Goal: Task Accomplishment & Management: Manage account settings

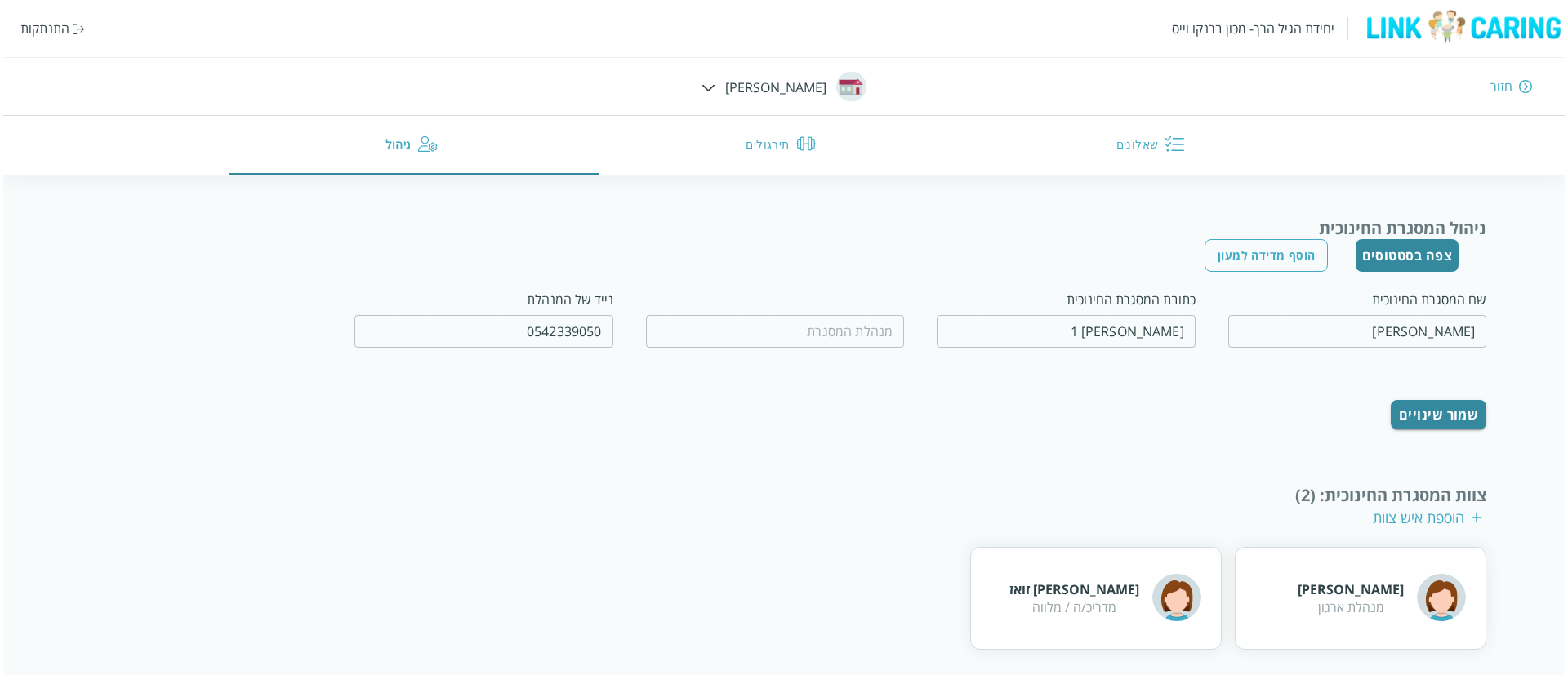
scroll to position [71, 0]
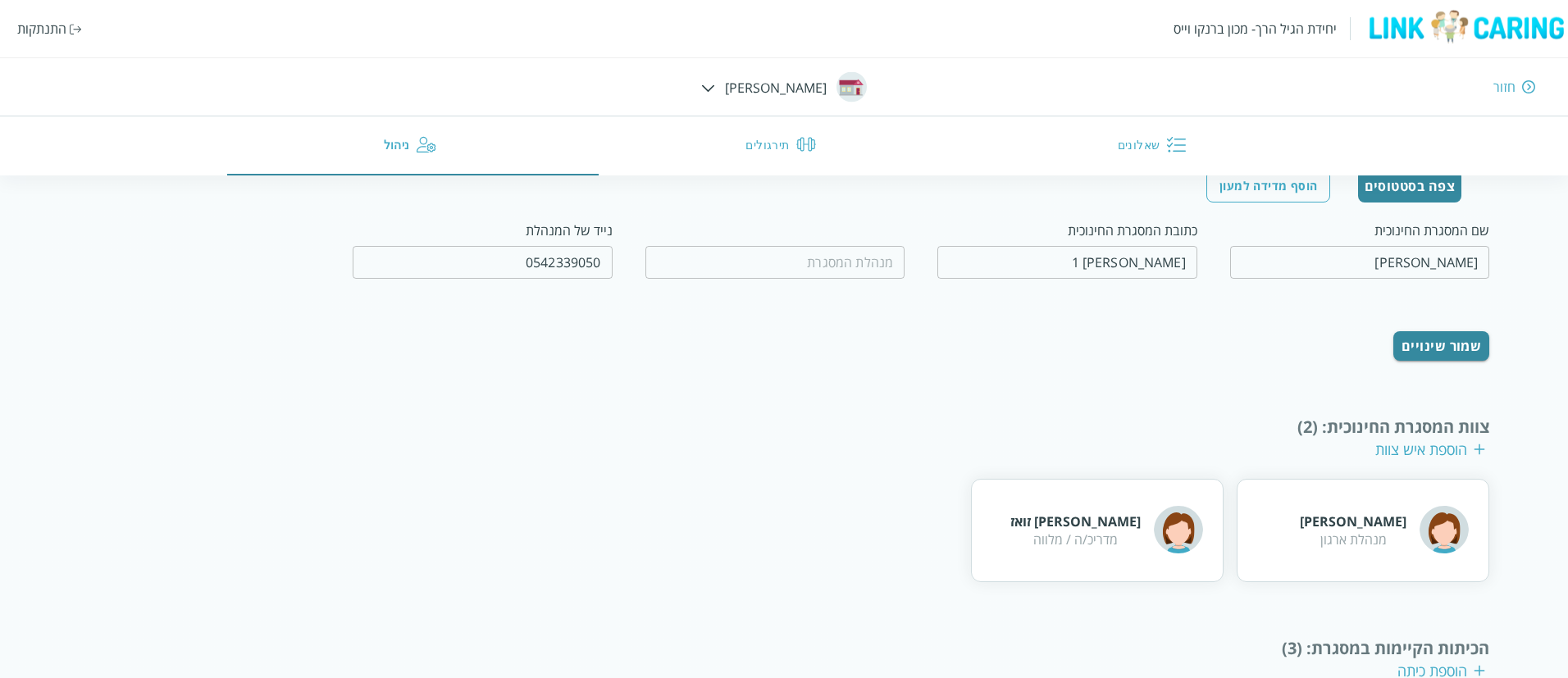
click at [746, 74] on div "יחידת הגיל הרך- מכון [PERSON_NAME] התנתקות חזור [PERSON_NAME] שאלונים תירגולים …" at bounding box center [784, 88] width 1568 height 175
click at [715, 88] on img at bounding box center [708, 88] width 14 height 8
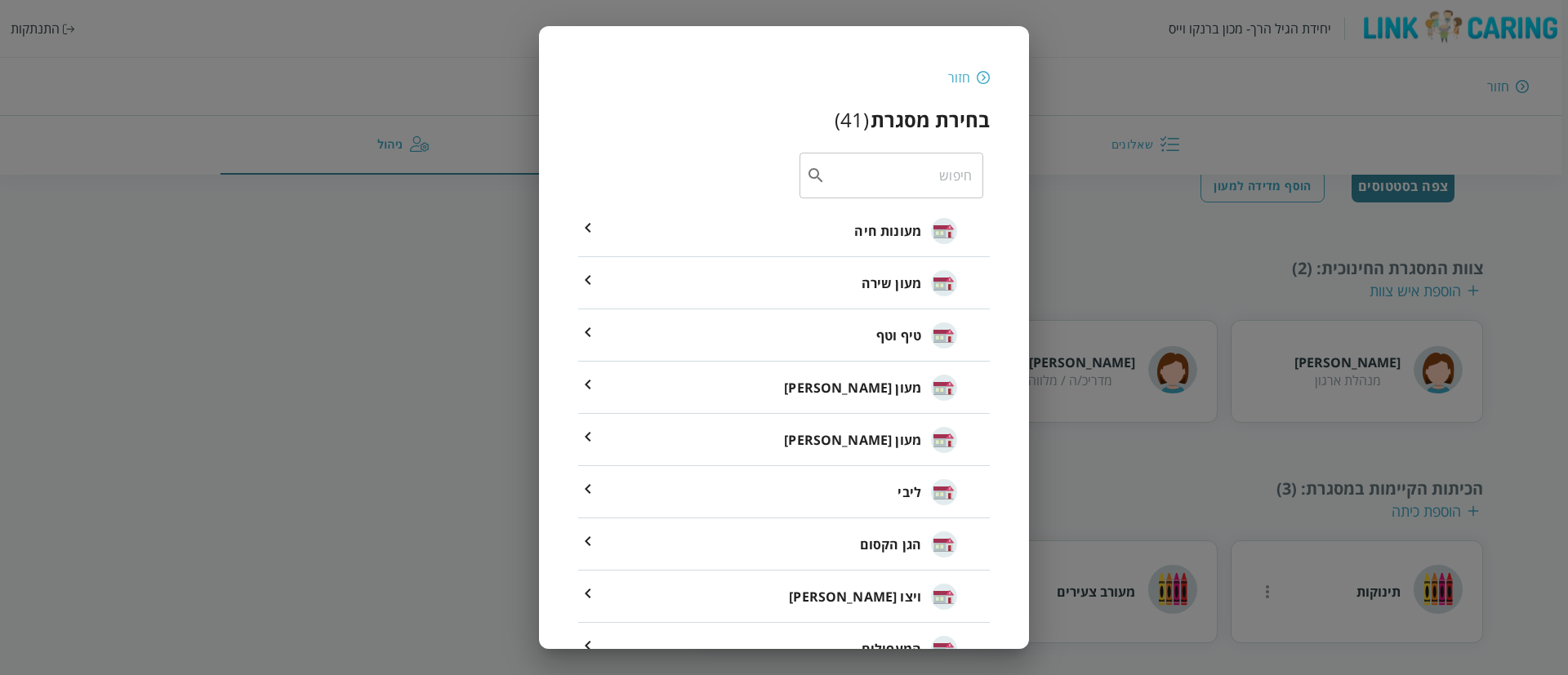
click at [595, 226] on icon at bounding box center [588, 228] width 19 height 19
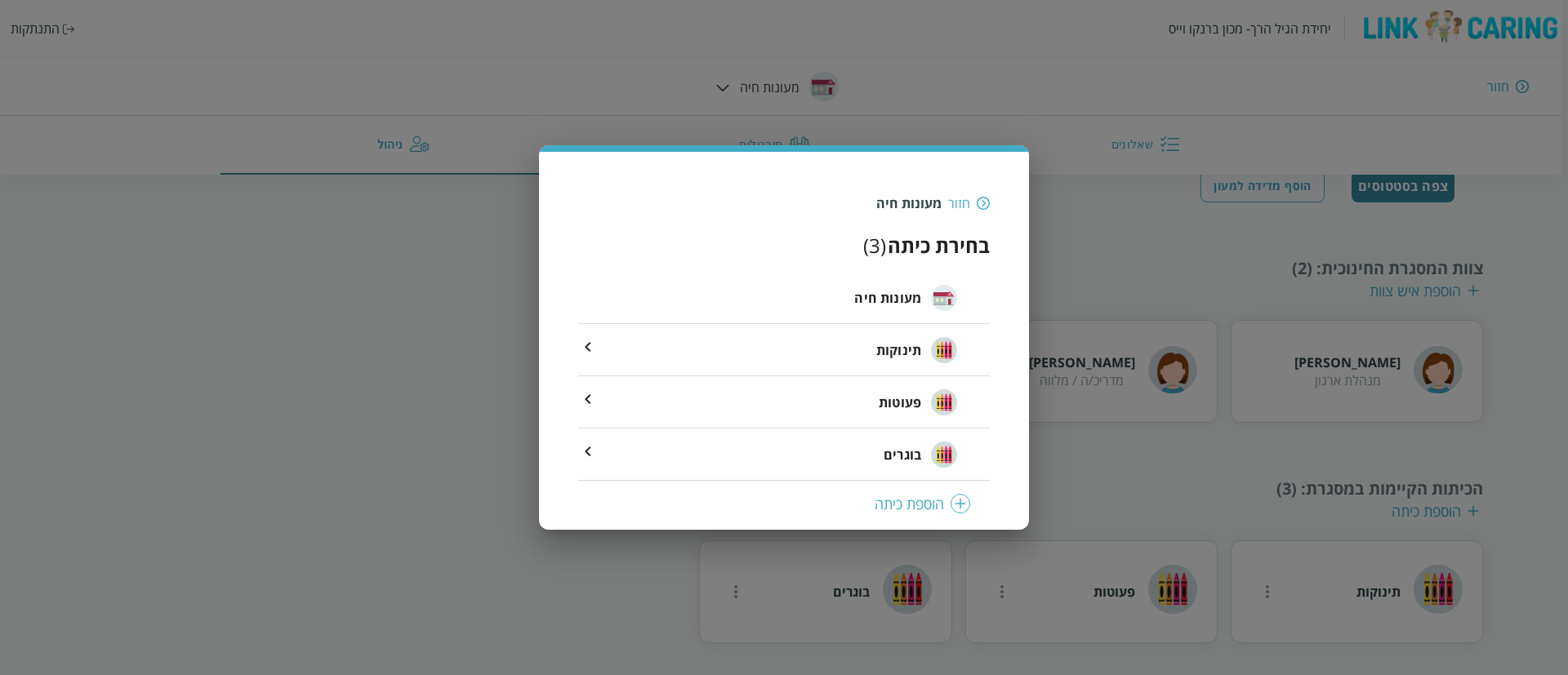
click at [984, 207] on img at bounding box center [983, 203] width 13 height 15
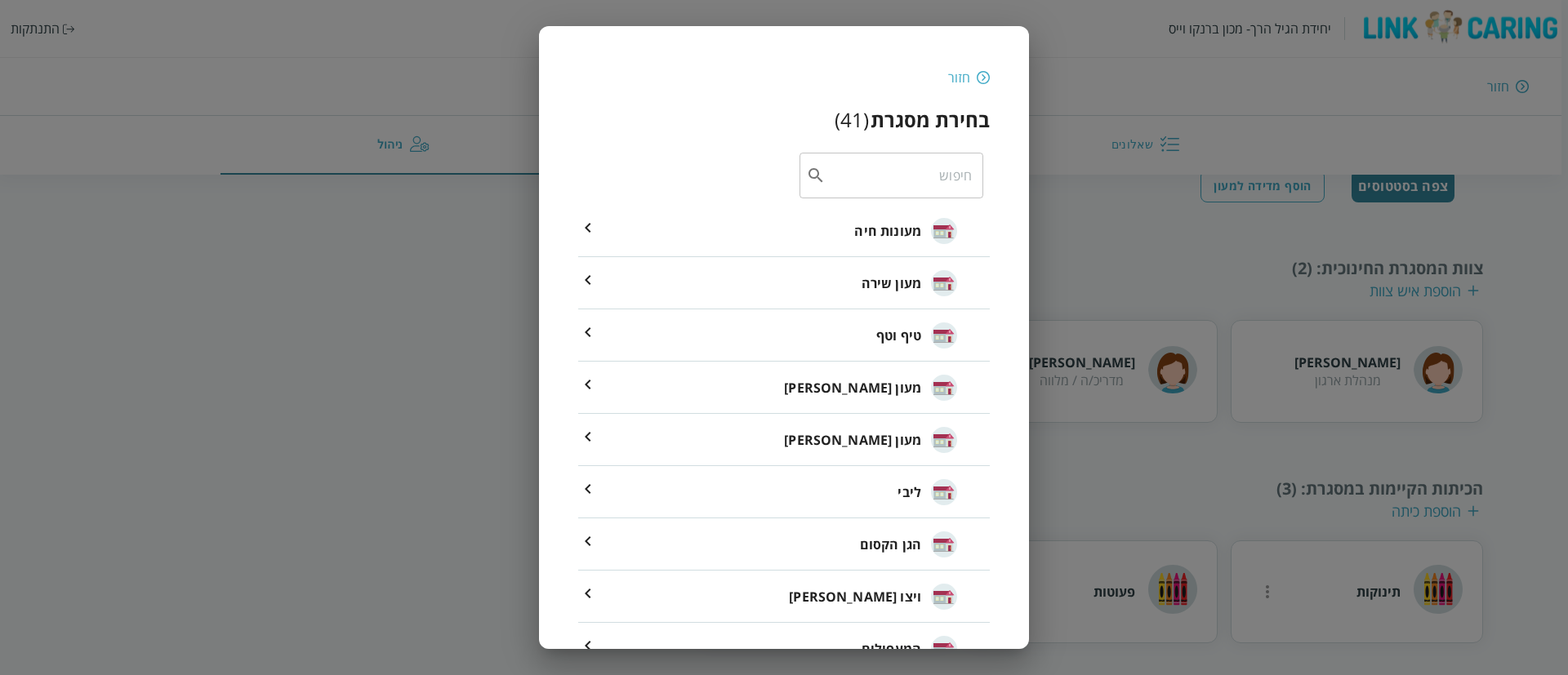
click at [981, 78] on img at bounding box center [983, 78] width 13 height 15
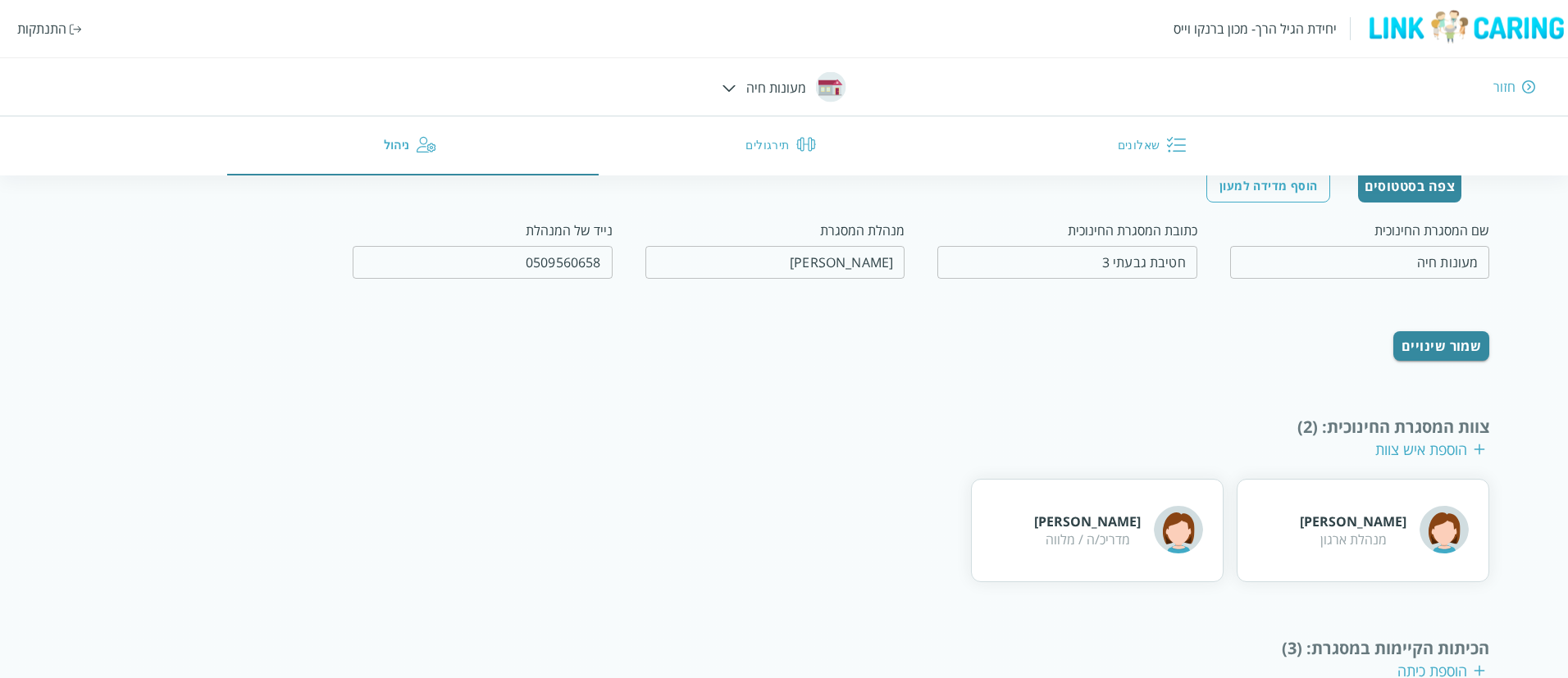
click at [749, 82] on div "יחידת הגיל הרך- מכון ברנקו וייס התנתקות חזור מעונות חיה שאלונים תירגולים ניהול" at bounding box center [784, 88] width 1568 height 175
click at [733, 84] on img at bounding box center [729, 88] width 14 height 8
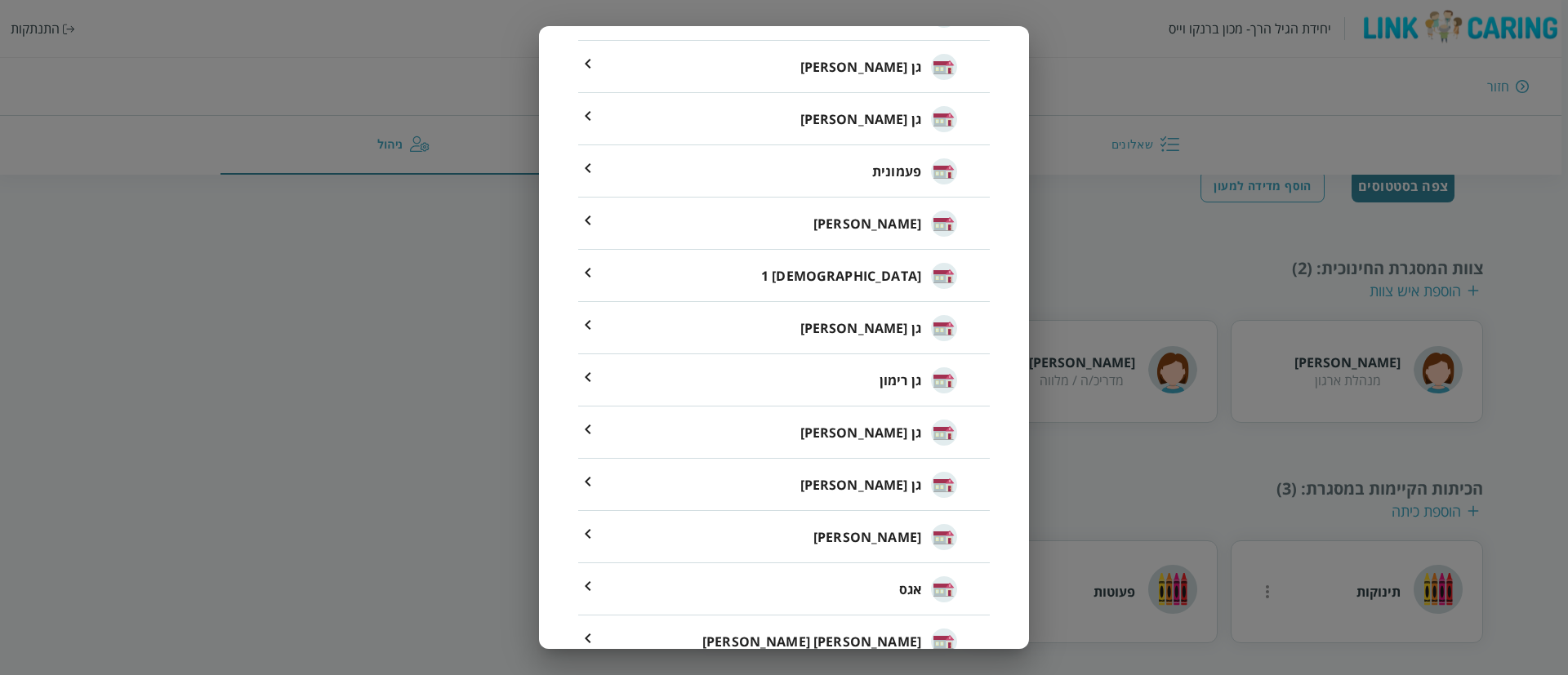
scroll to position [1606, 0]
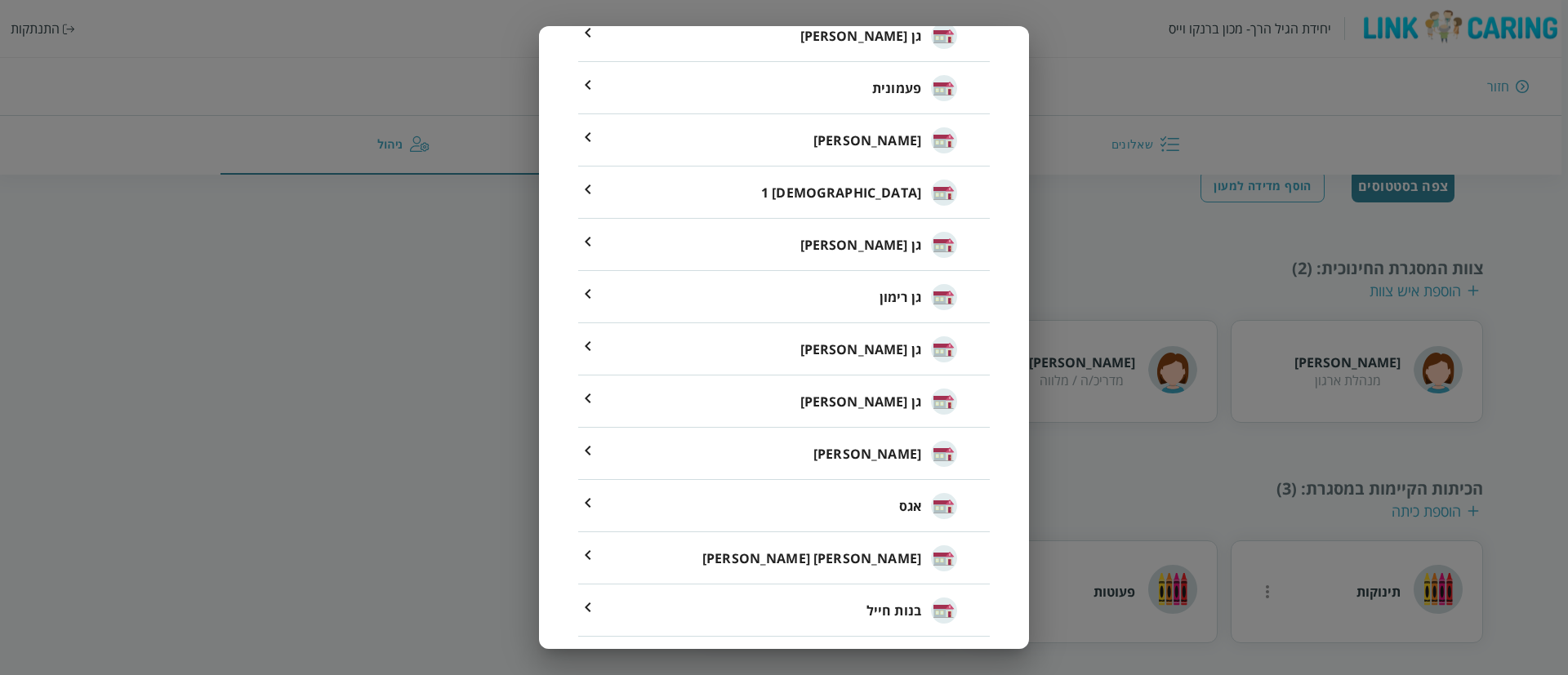
click at [897, 458] on span "[PERSON_NAME]" at bounding box center [868, 453] width 108 height 19
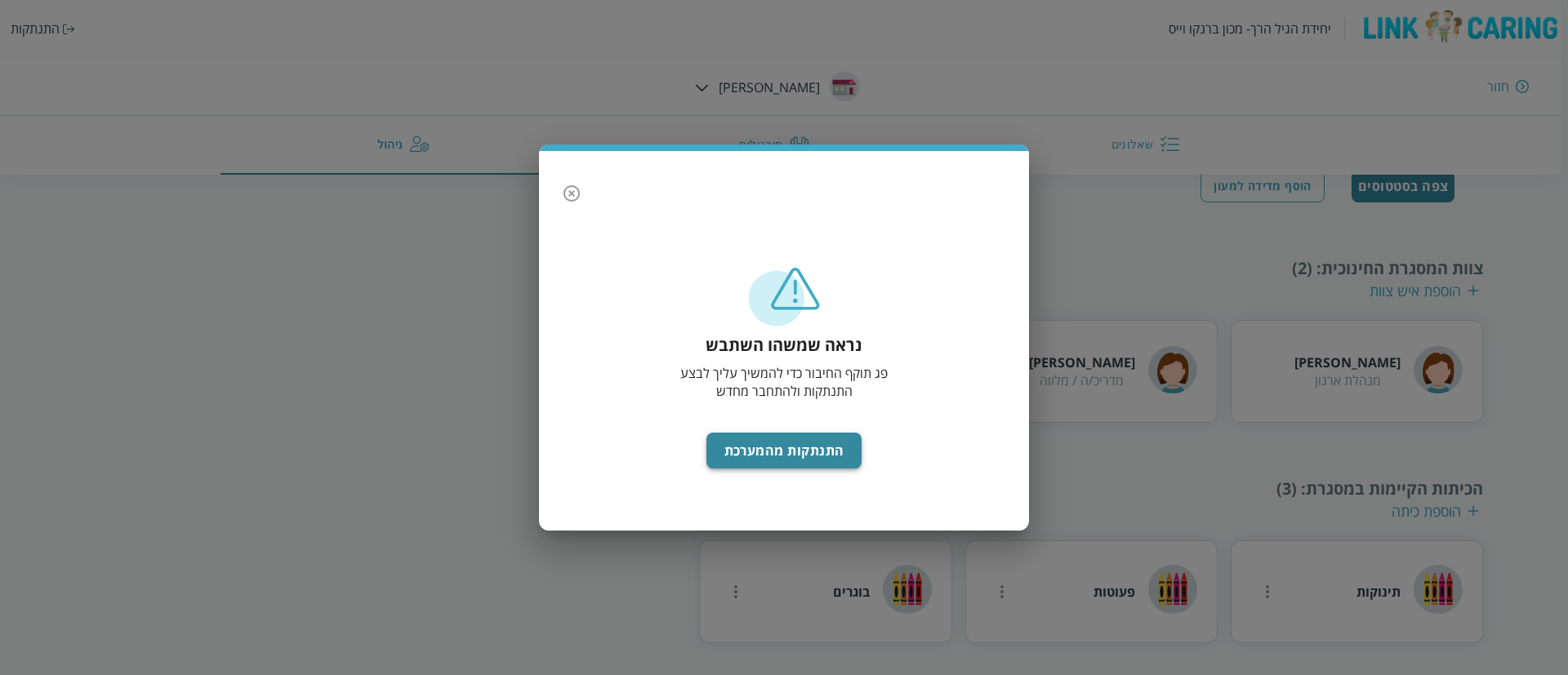
click at [802, 440] on button "התנתקות מהמערכת" at bounding box center [784, 450] width 156 height 36
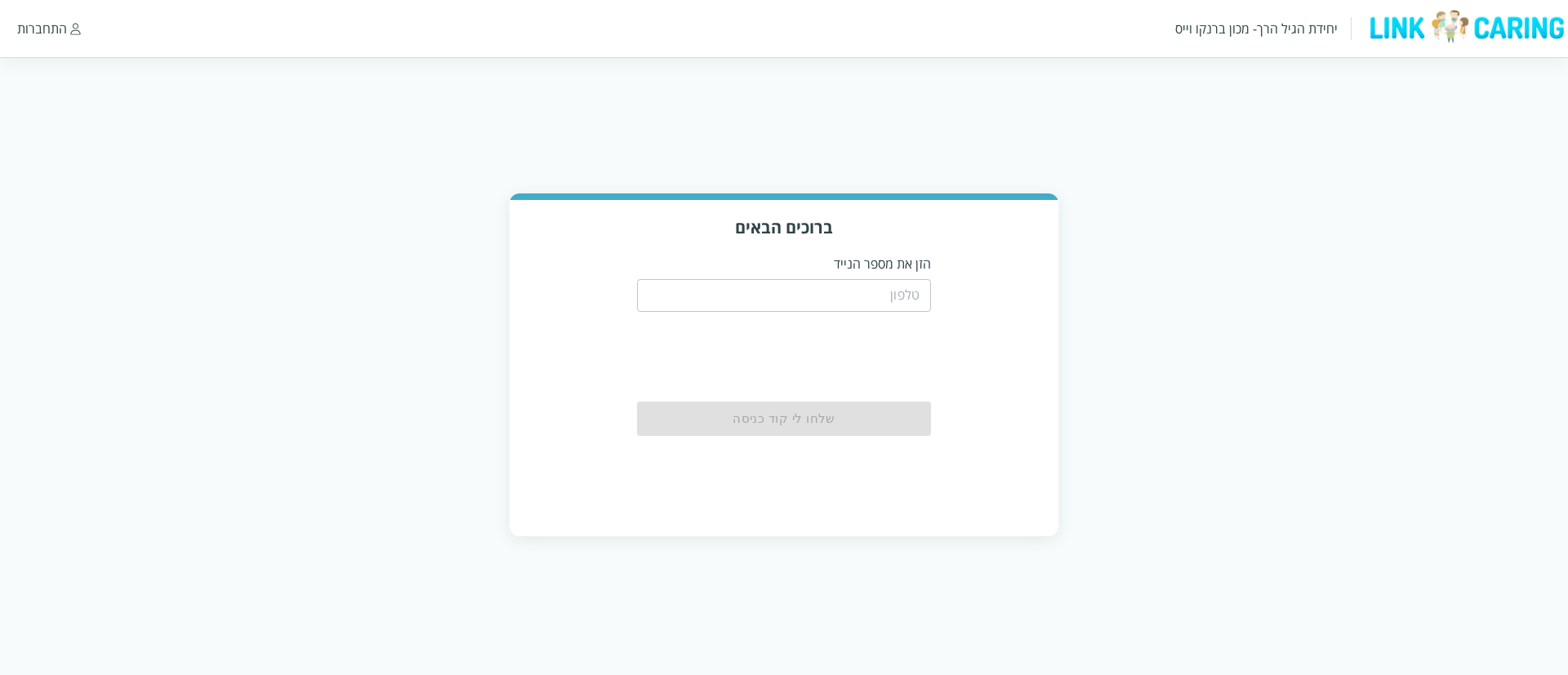
click at [800, 319] on form "​ שלחו לי קוד כניסה" at bounding box center [784, 354] width 294 height 164
click at [824, 298] on input "tel" at bounding box center [784, 296] width 294 height 33
paste input "0508805134"
type input "0508805134"
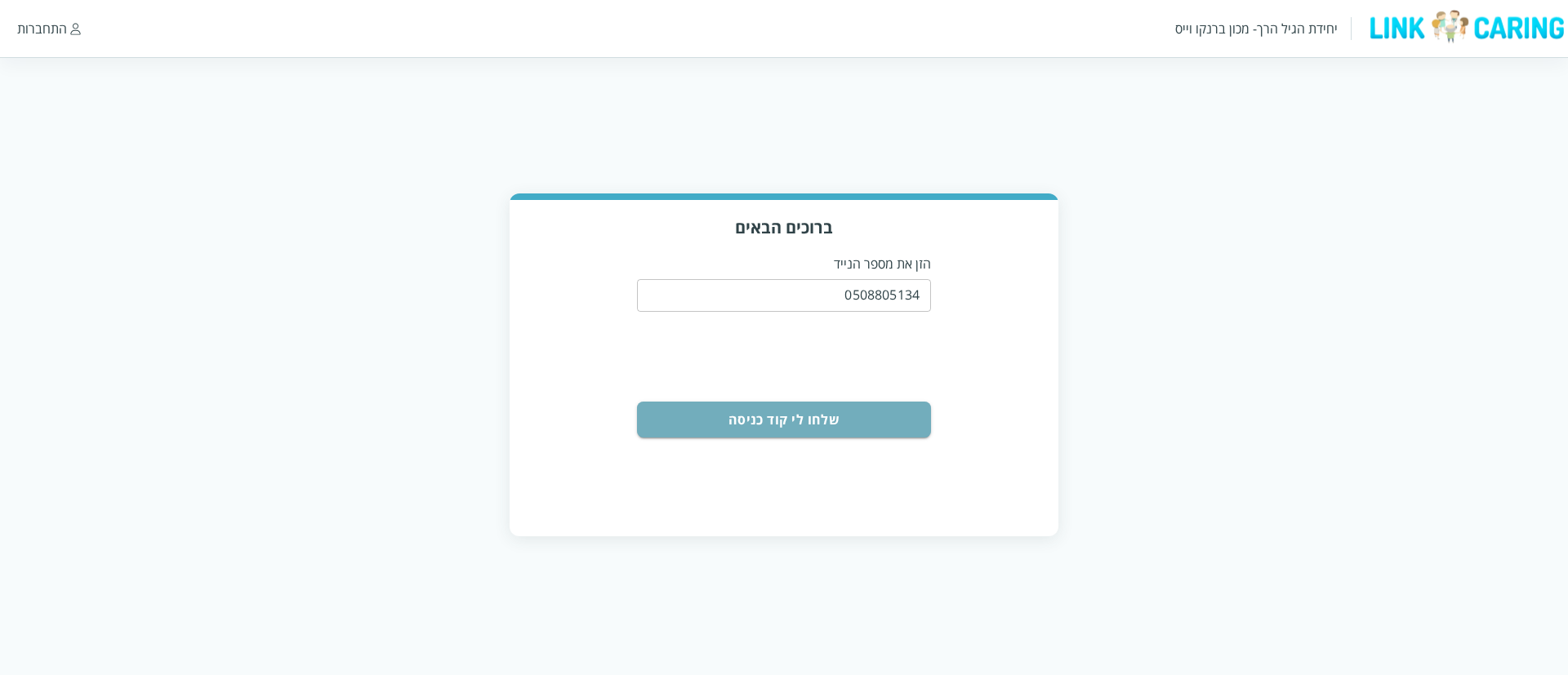
click at [893, 419] on button "שלחו לי קוד כניסה" at bounding box center [784, 419] width 294 height 36
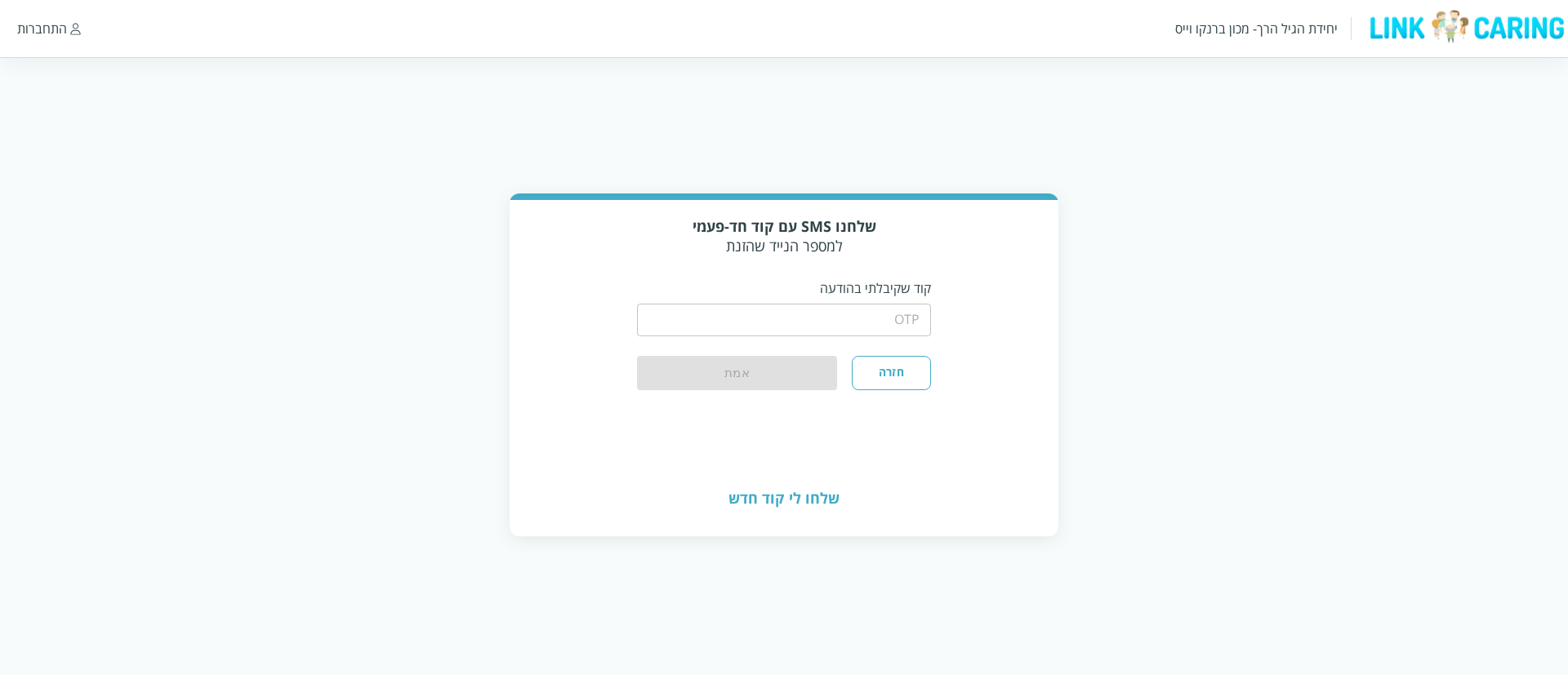
click at [868, 309] on input "string" at bounding box center [784, 320] width 294 height 33
type input "1234"
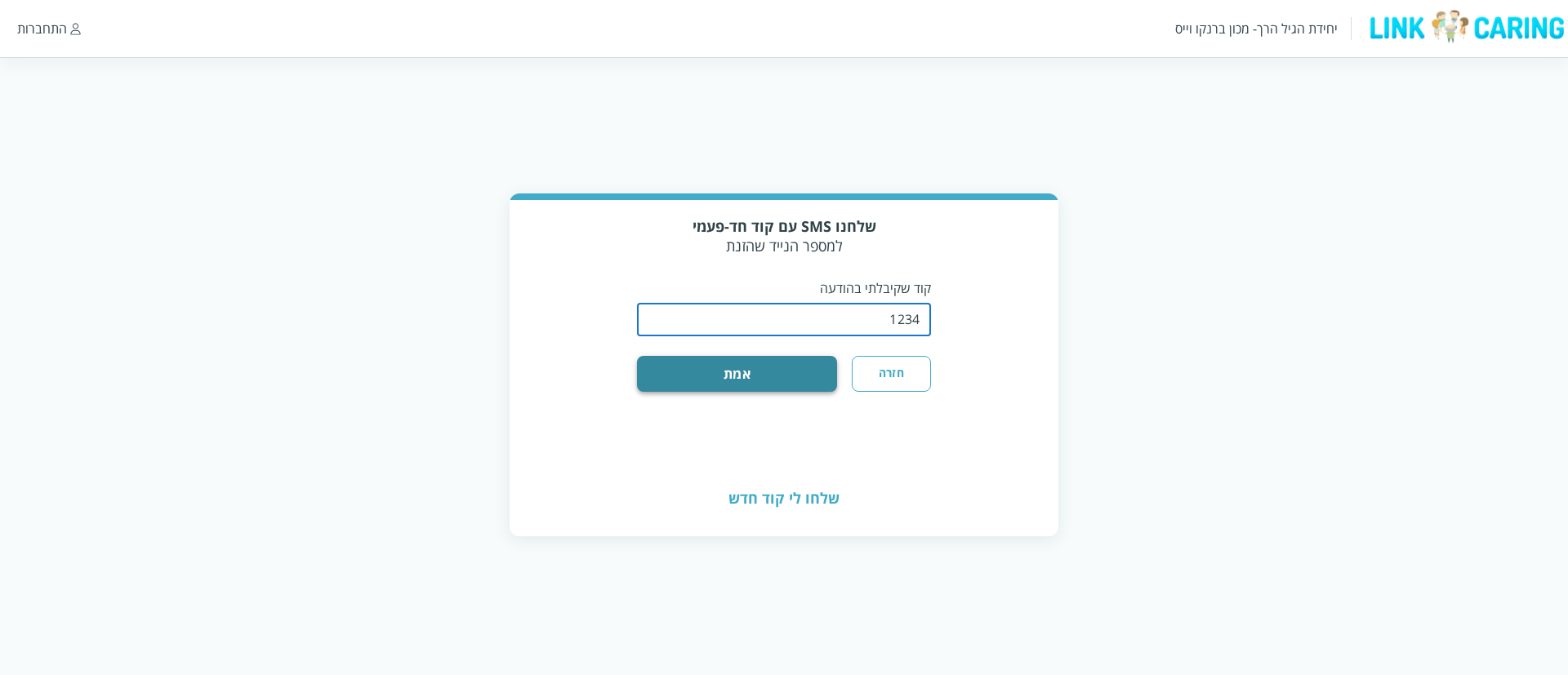
click at [788, 385] on button "אמת" at bounding box center [737, 374] width 200 height 36
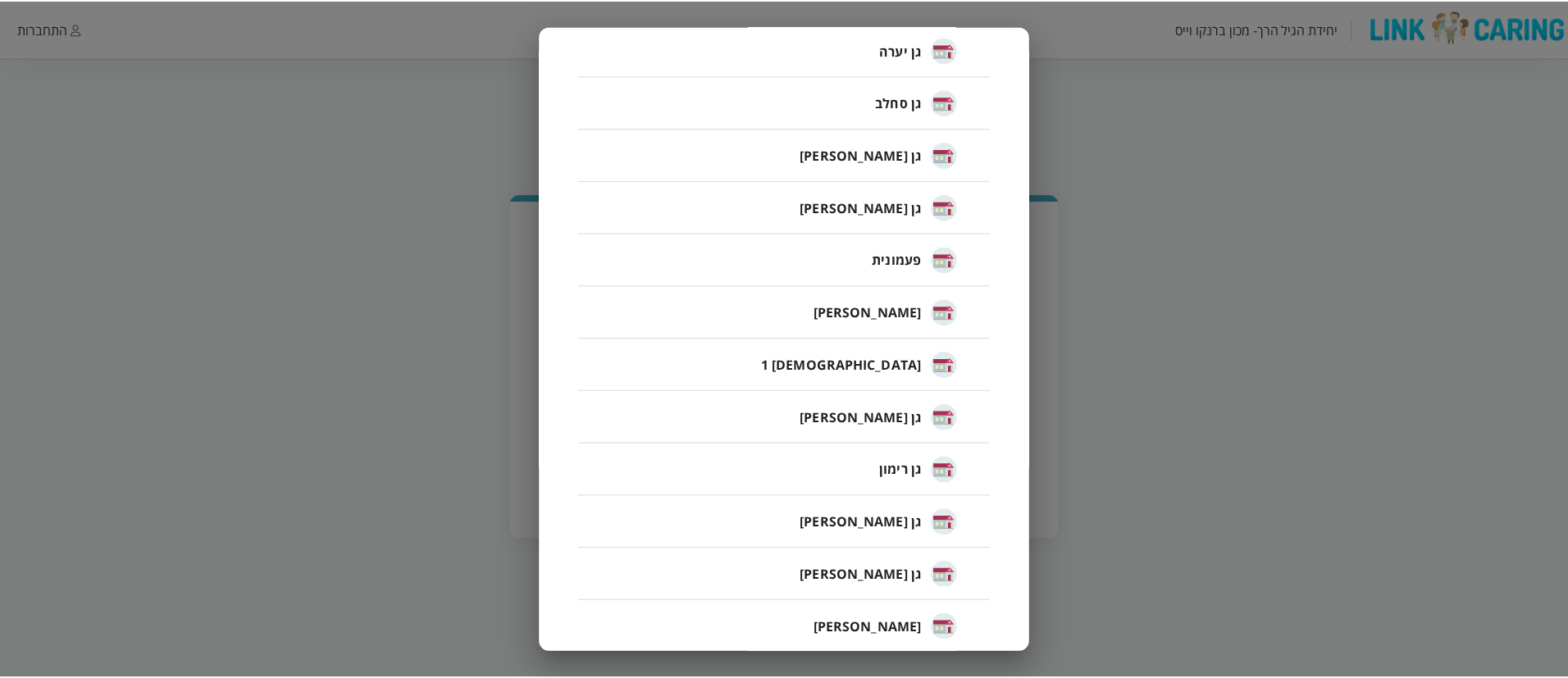
scroll to position [1722, 0]
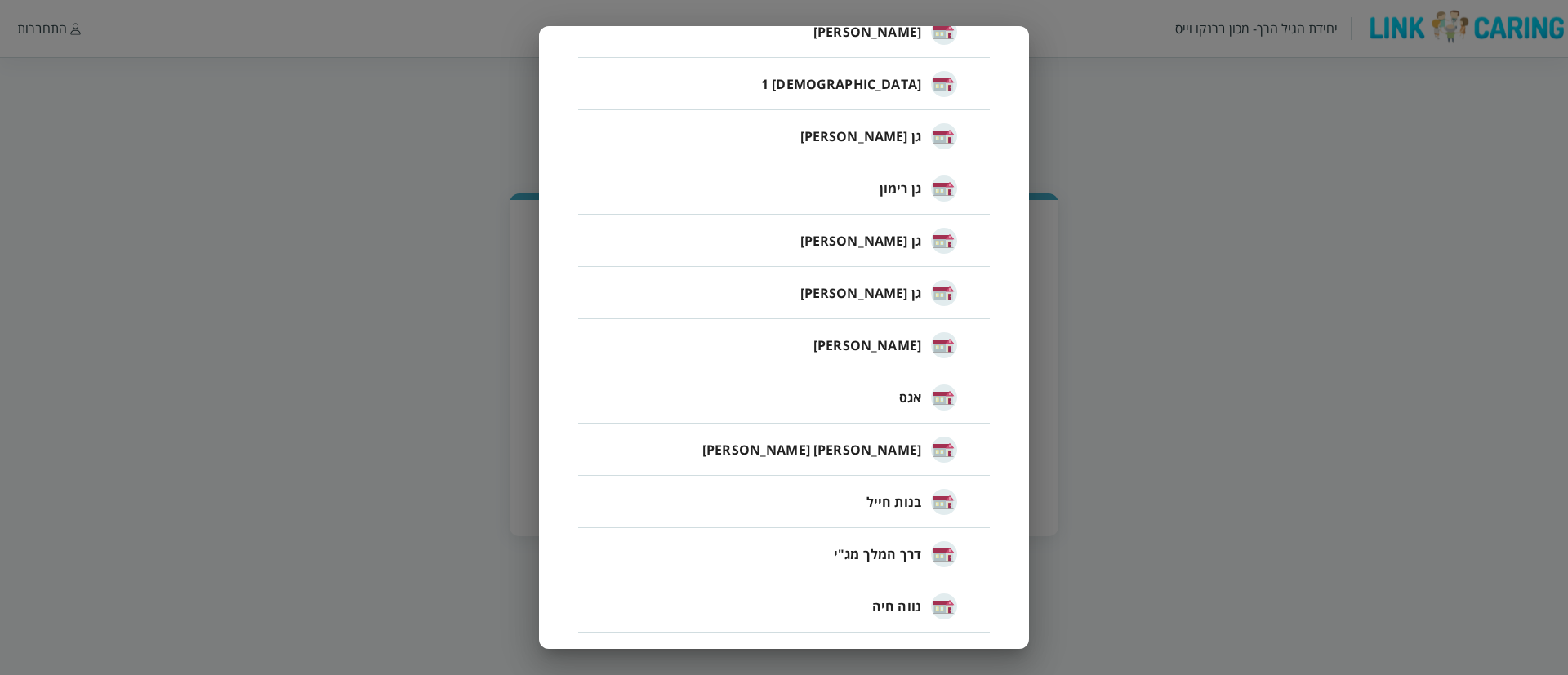
click at [888, 397] on li "אגס" at bounding box center [784, 398] width 412 height 52
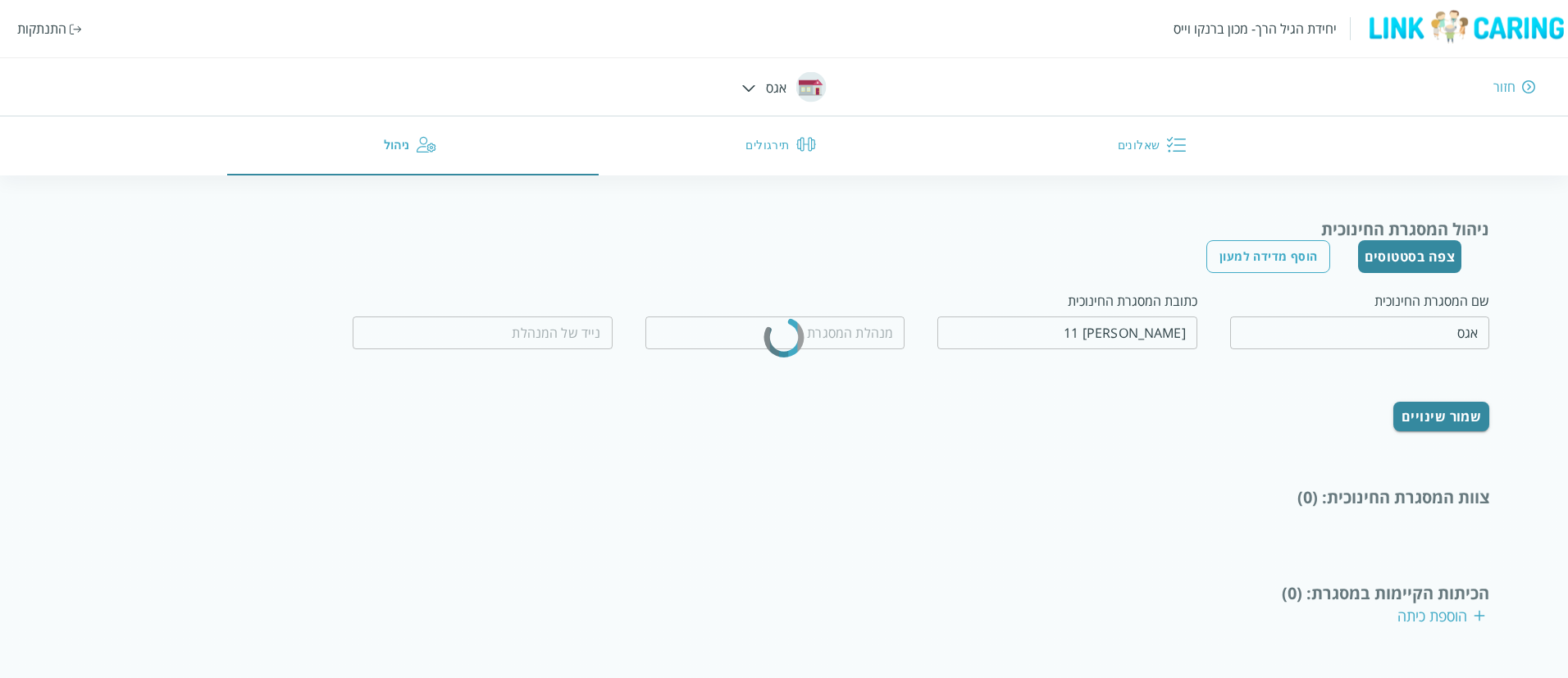
type input "[PERSON_NAME]"
type input "0502243120"
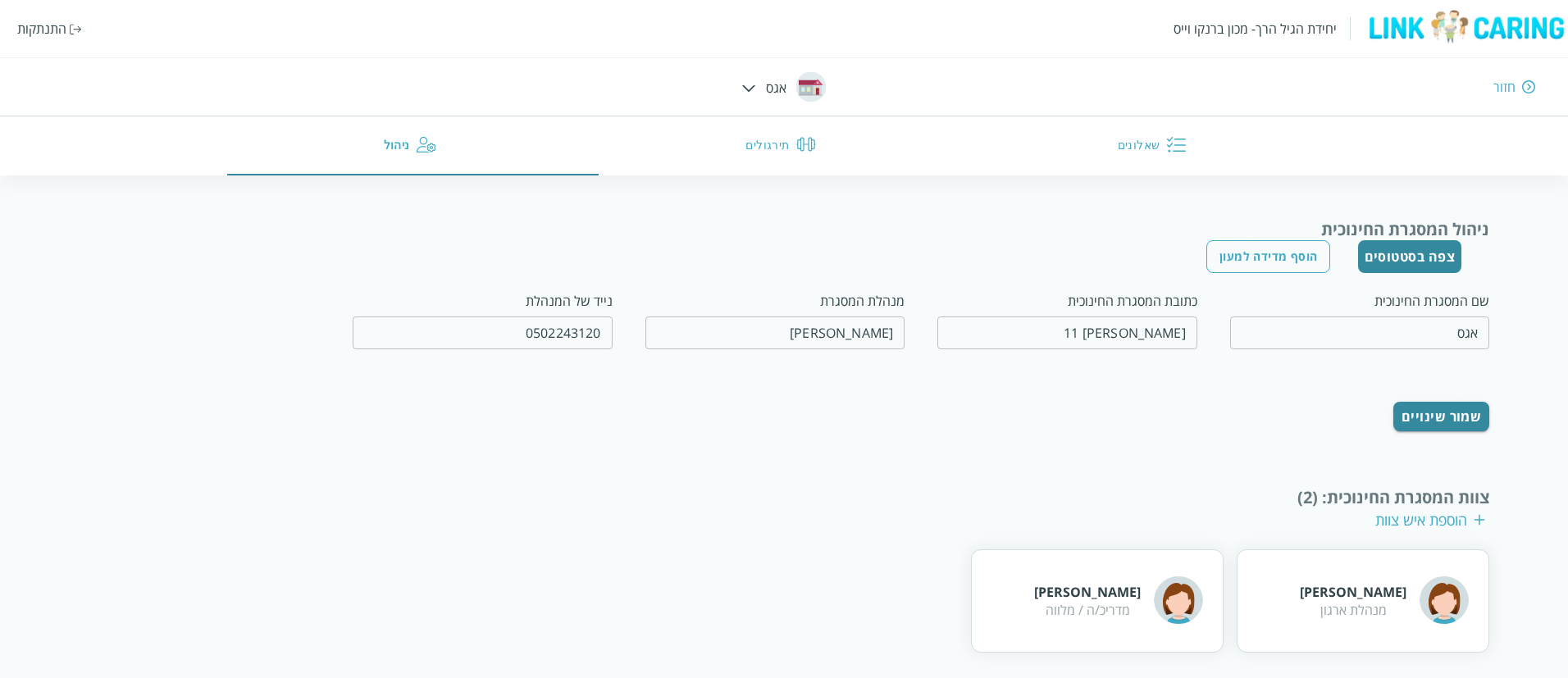
click at [39, 30] on div "התנתקות" at bounding box center [41, 28] width 49 height 18
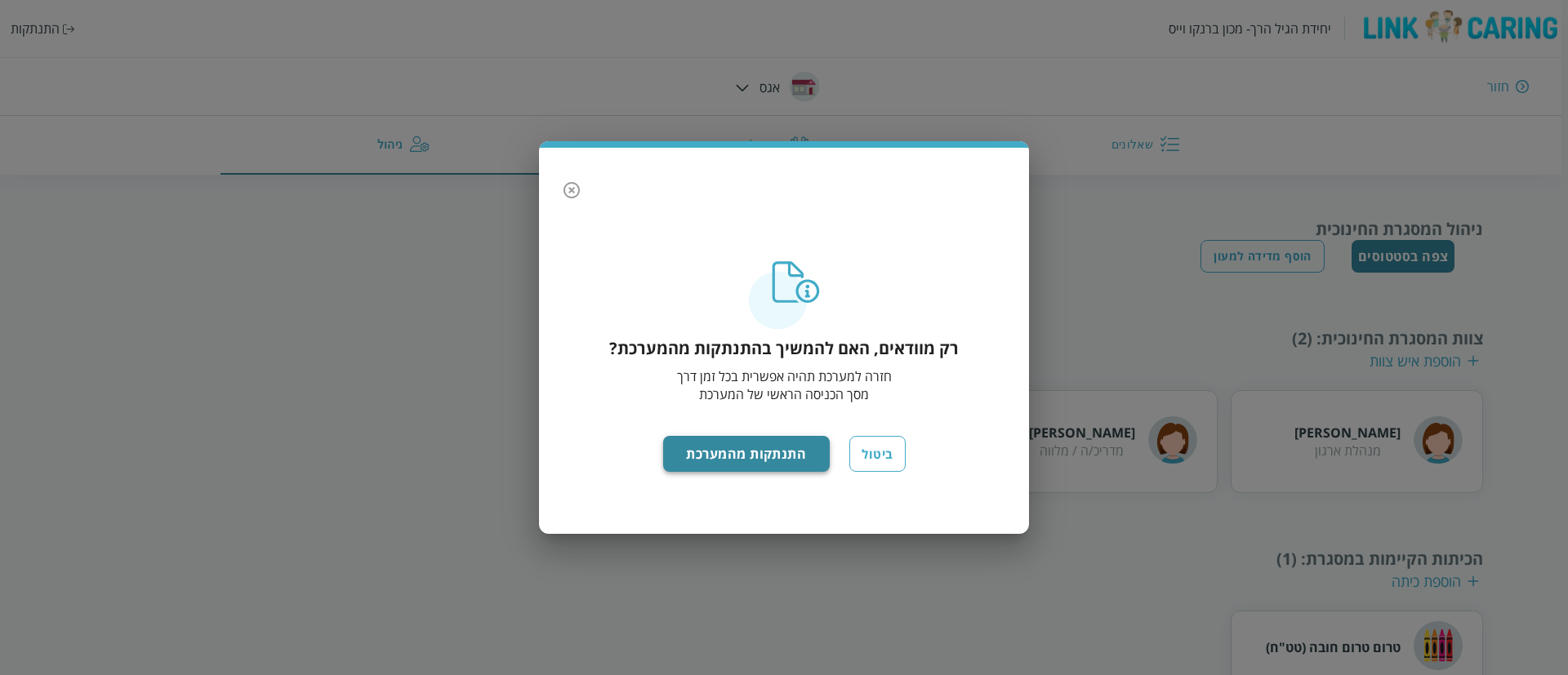
click at [818, 451] on button "התנתקות מהמערכת" at bounding box center [747, 453] width 167 height 36
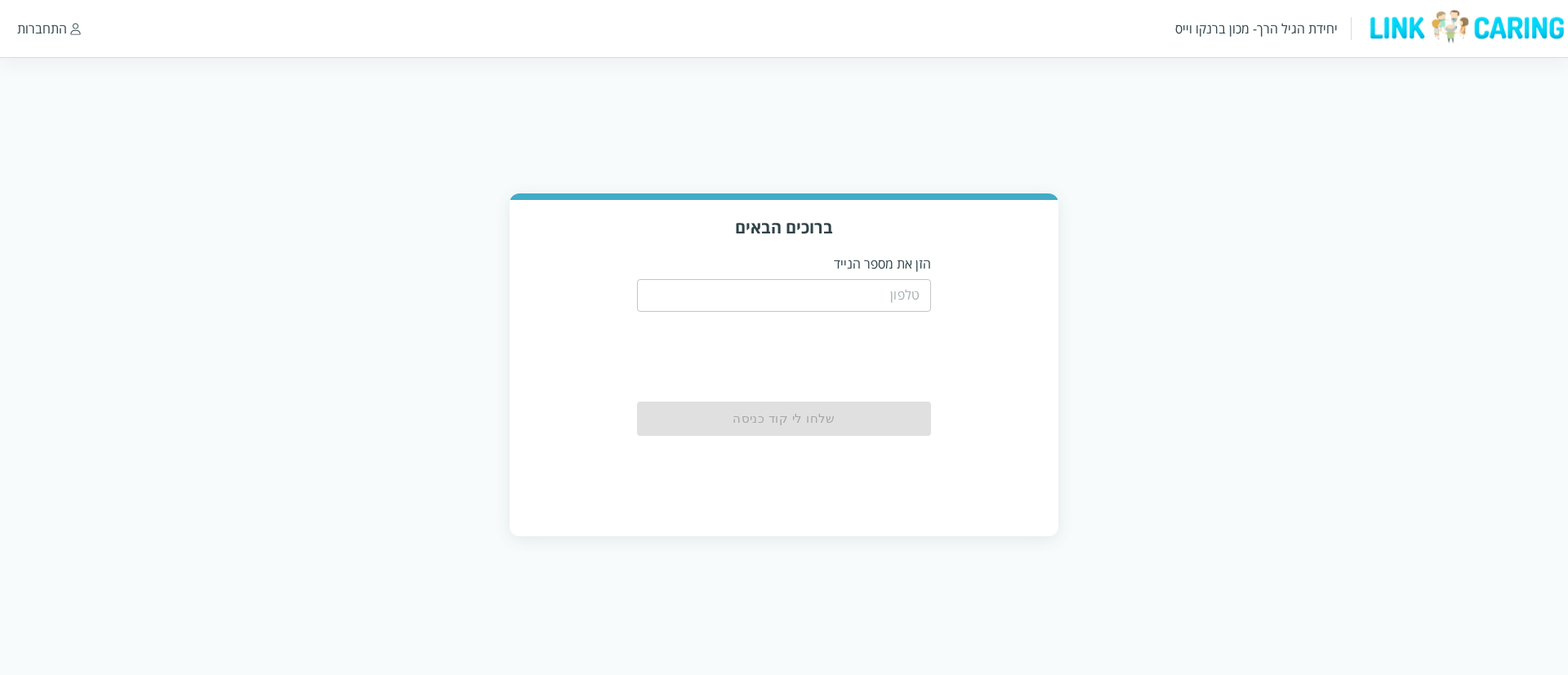
click at [797, 293] on input "tel" at bounding box center [784, 296] width 294 height 33
type input "0525684248"
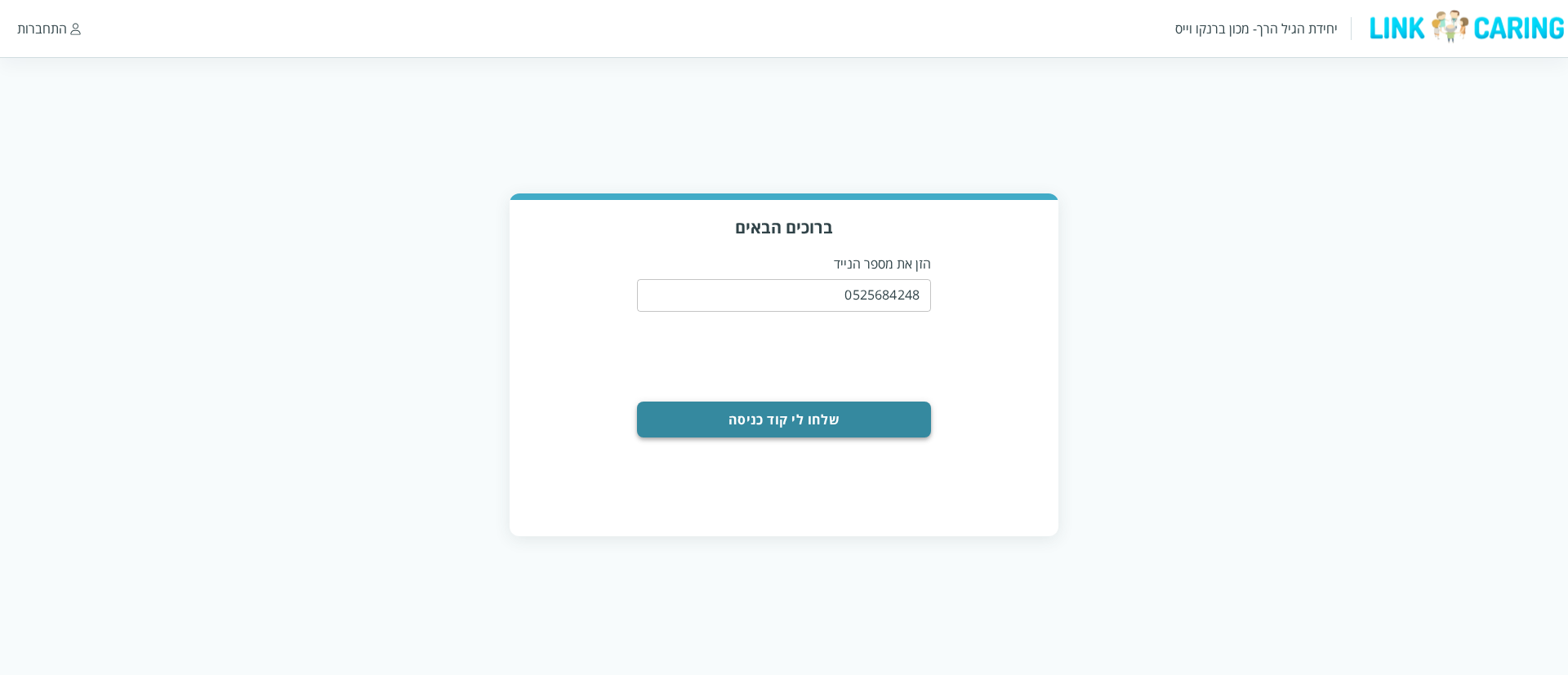
click at [821, 411] on button "שלחו לי קוד כניסה" at bounding box center [784, 419] width 294 height 36
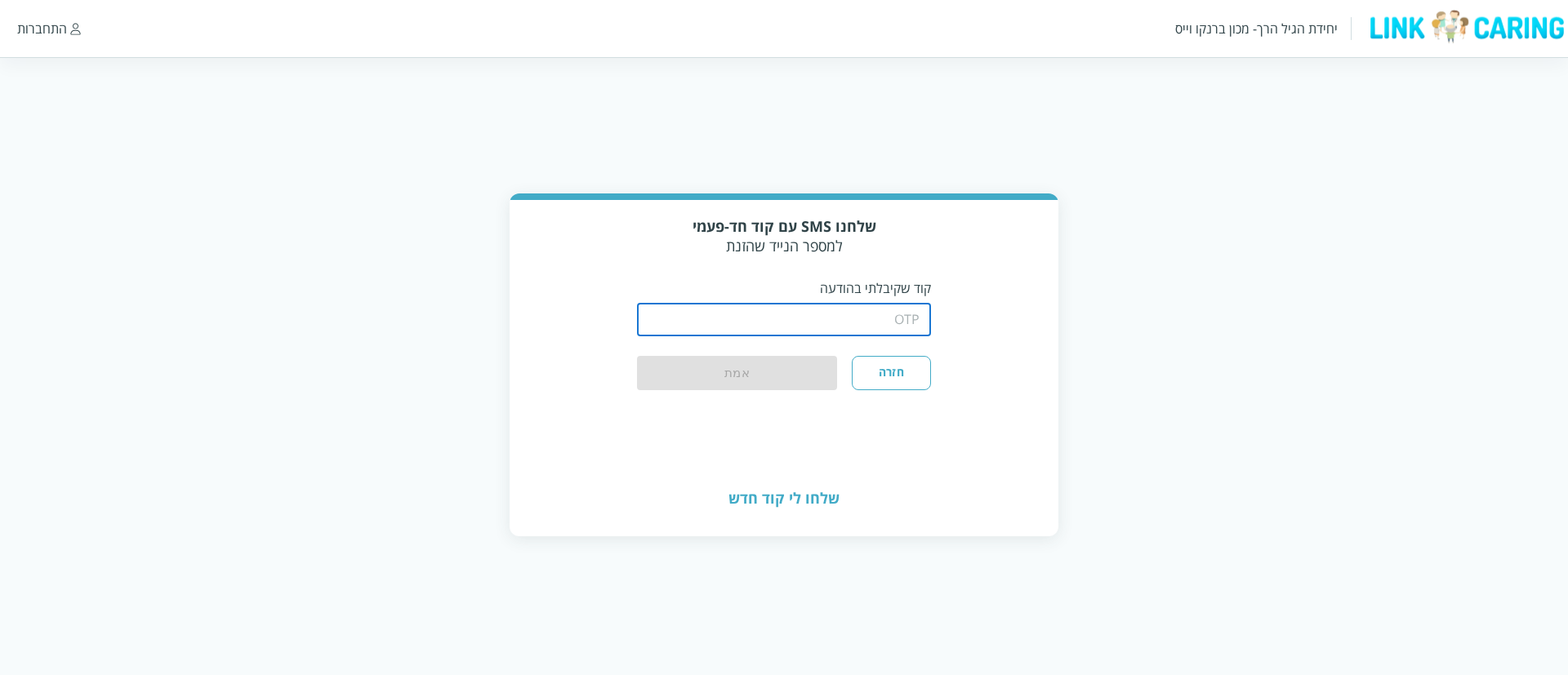
click at [817, 332] on input "string" at bounding box center [784, 320] width 294 height 33
type input "1234"
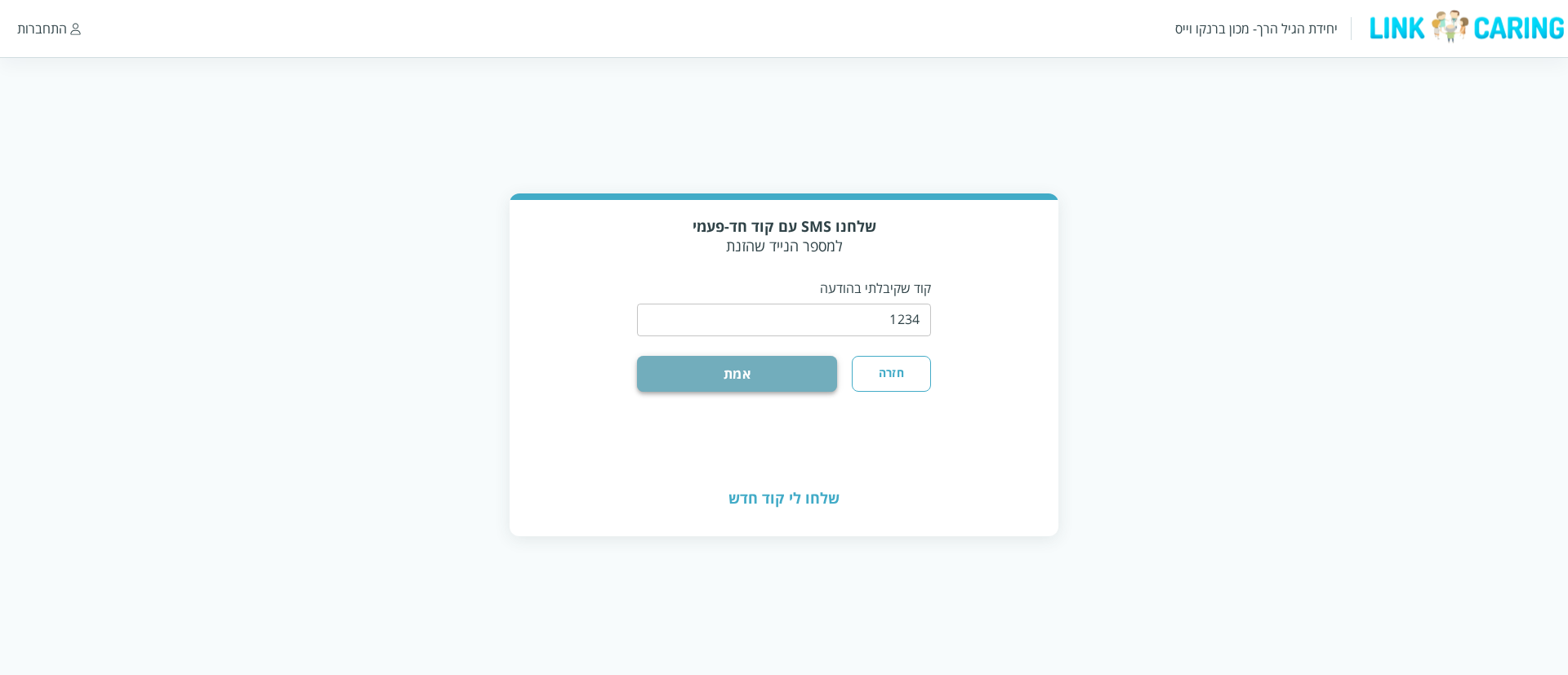
click at [789, 379] on button "אמת" at bounding box center [737, 374] width 200 height 36
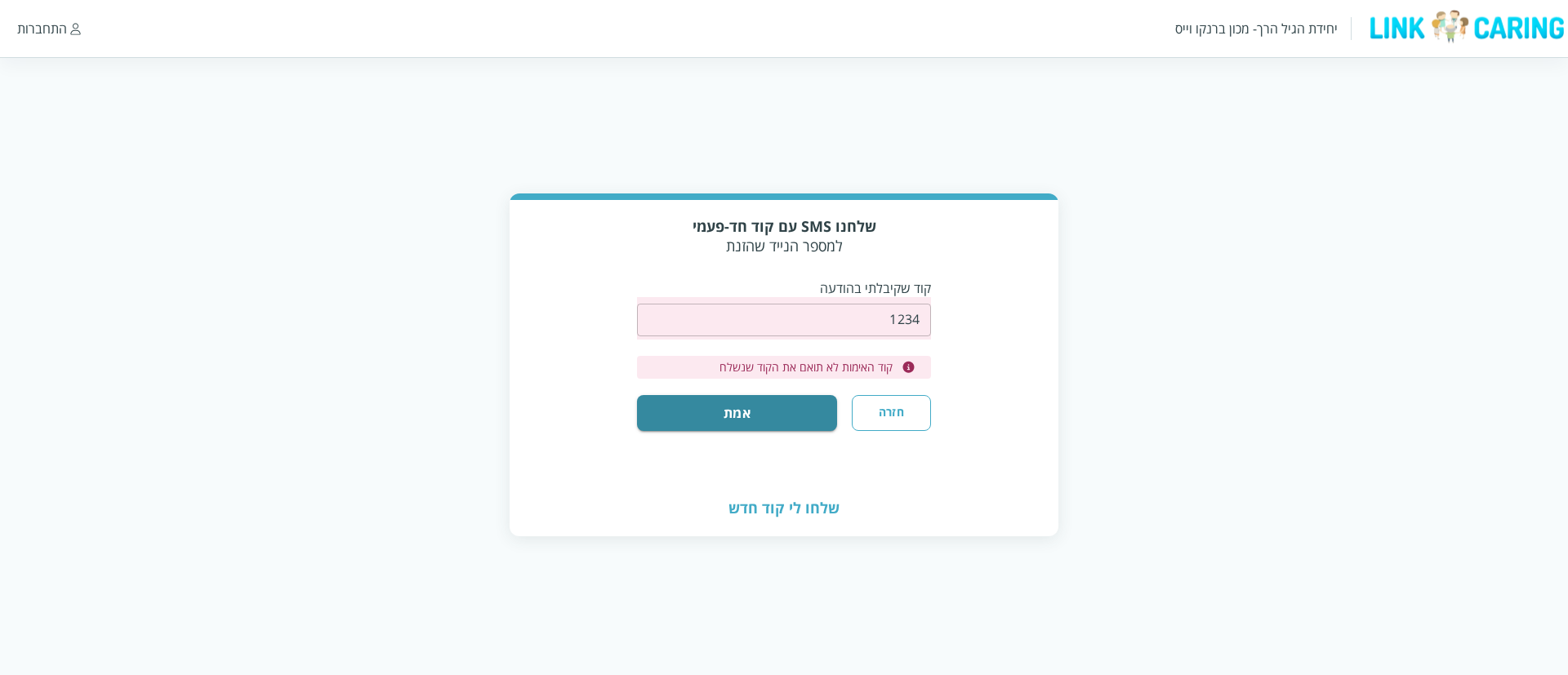
click at [817, 309] on input "string" at bounding box center [784, 320] width 294 height 33
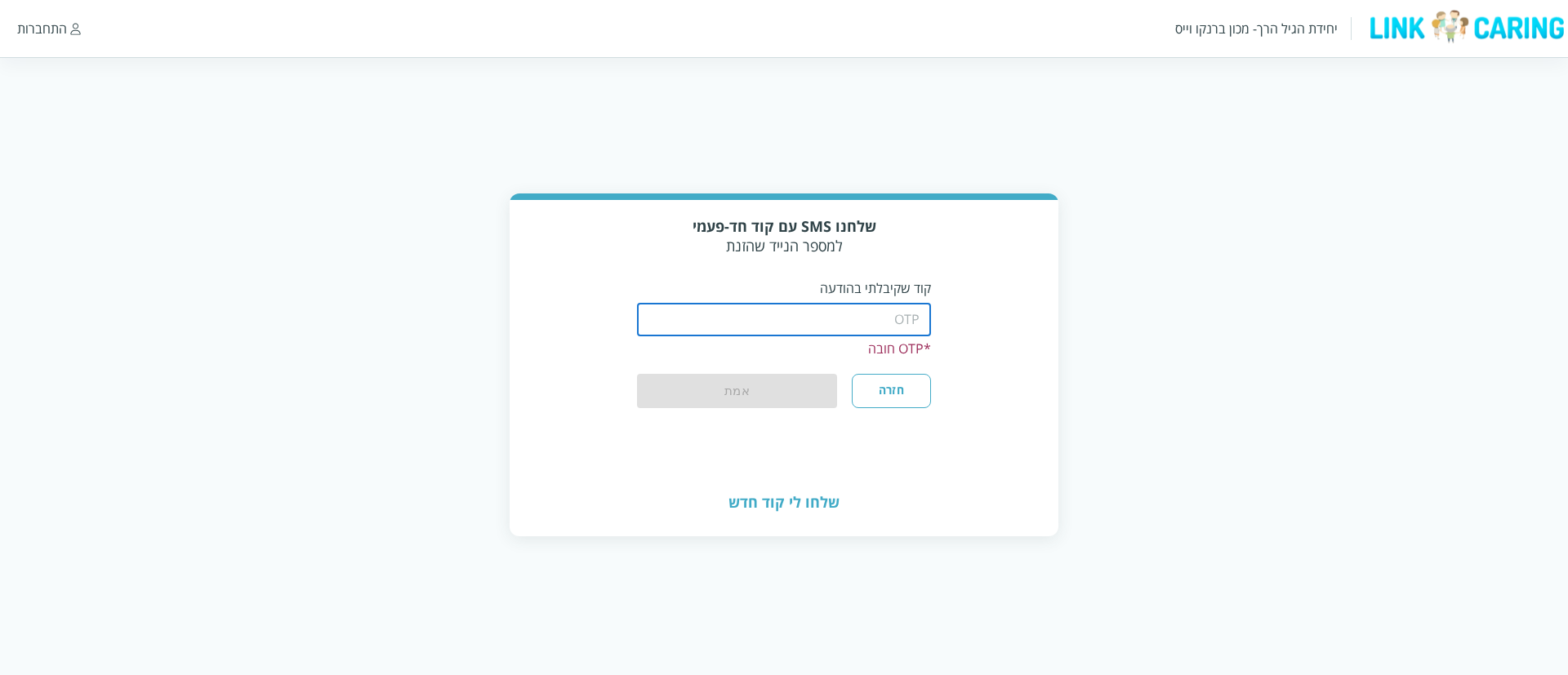
click at [789, 325] on input "string" at bounding box center [784, 320] width 294 height 33
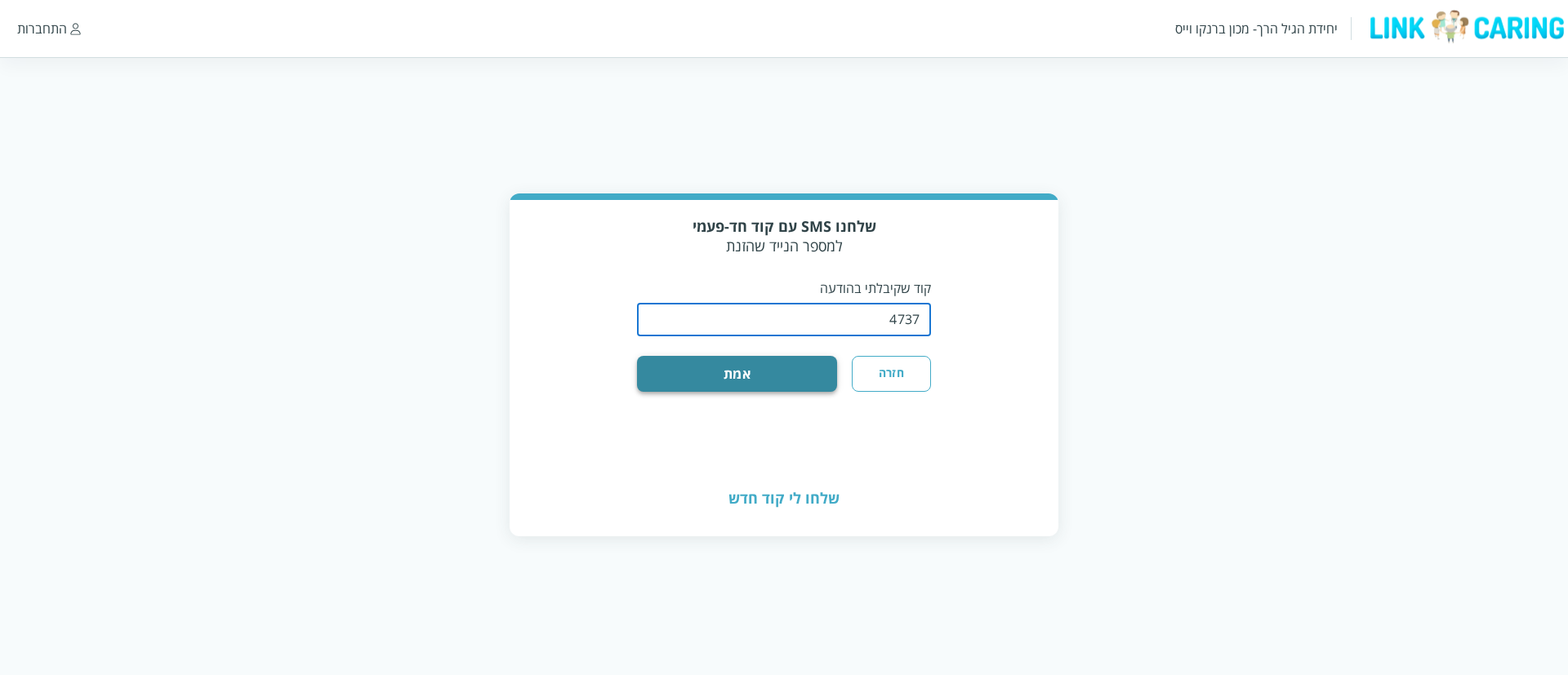
type input "4737"
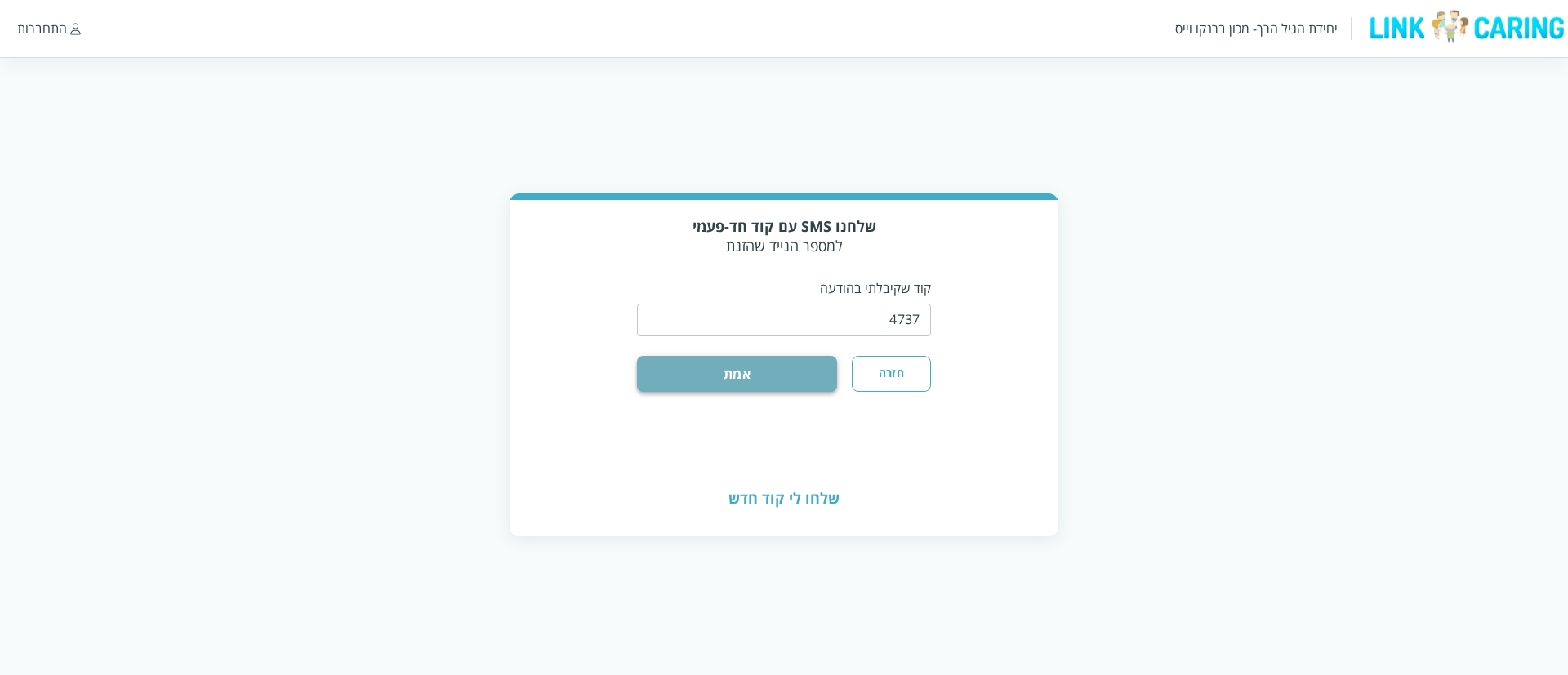
click at [788, 385] on button "אמת" at bounding box center [737, 374] width 200 height 36
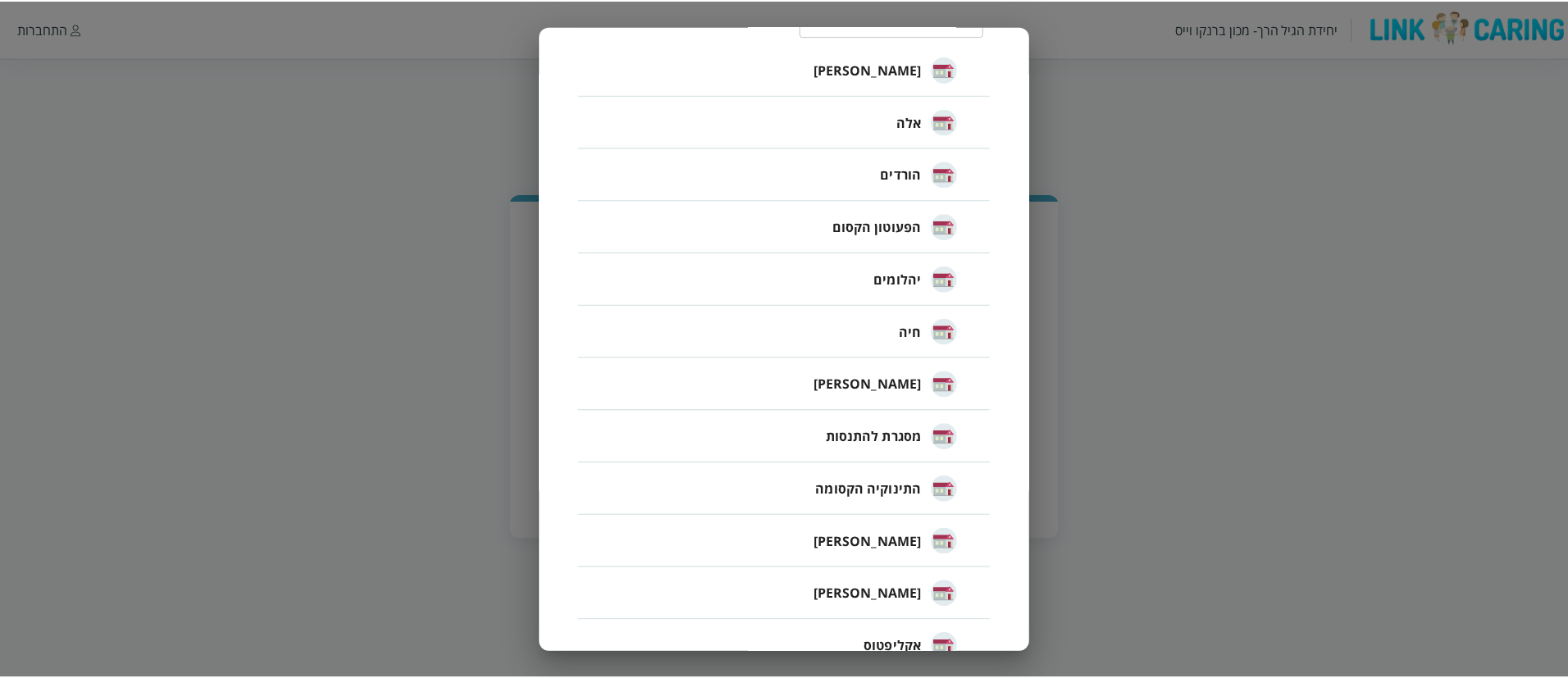
scroll to position [200, 0]
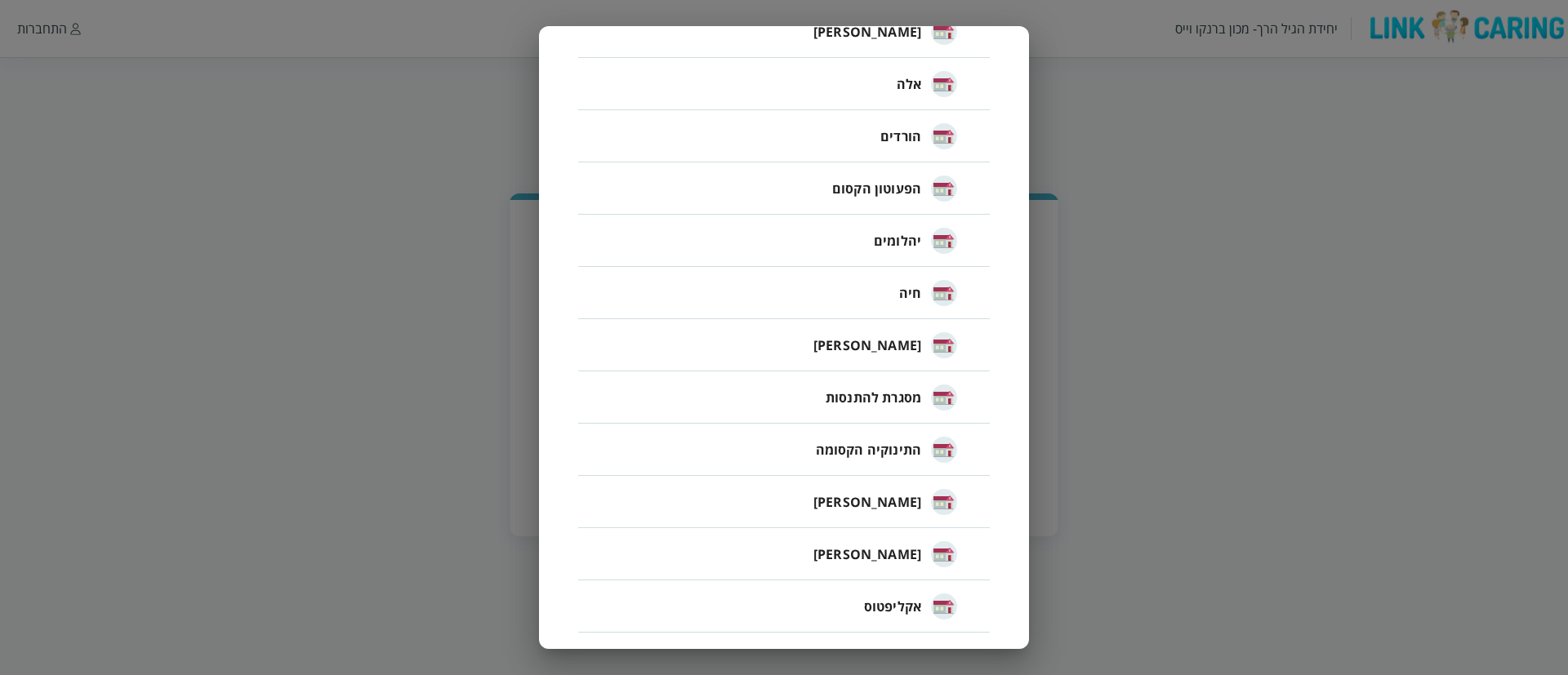
click at [905, 594] on div "אקליפטוס" at bounding box center [910, 606] width 93 height 60
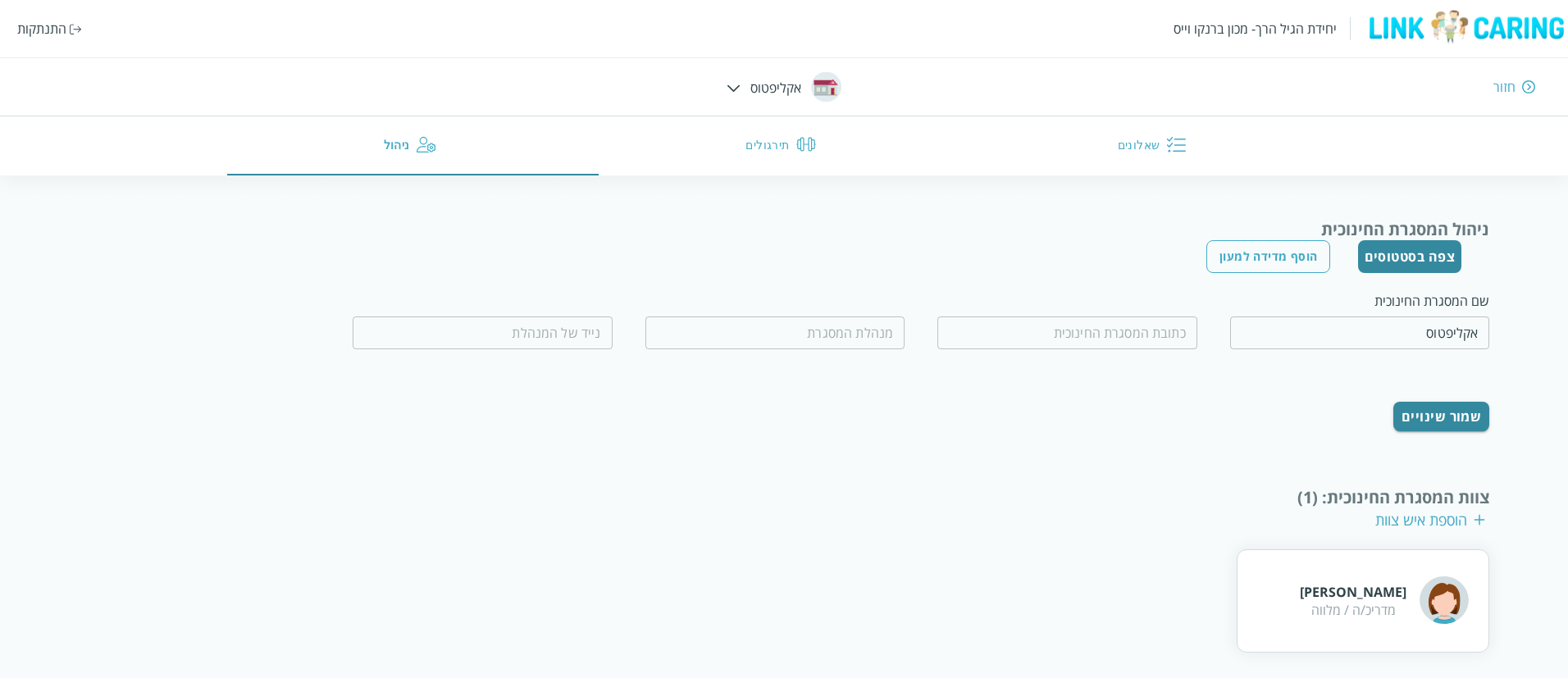
scroll to position [229, 0]
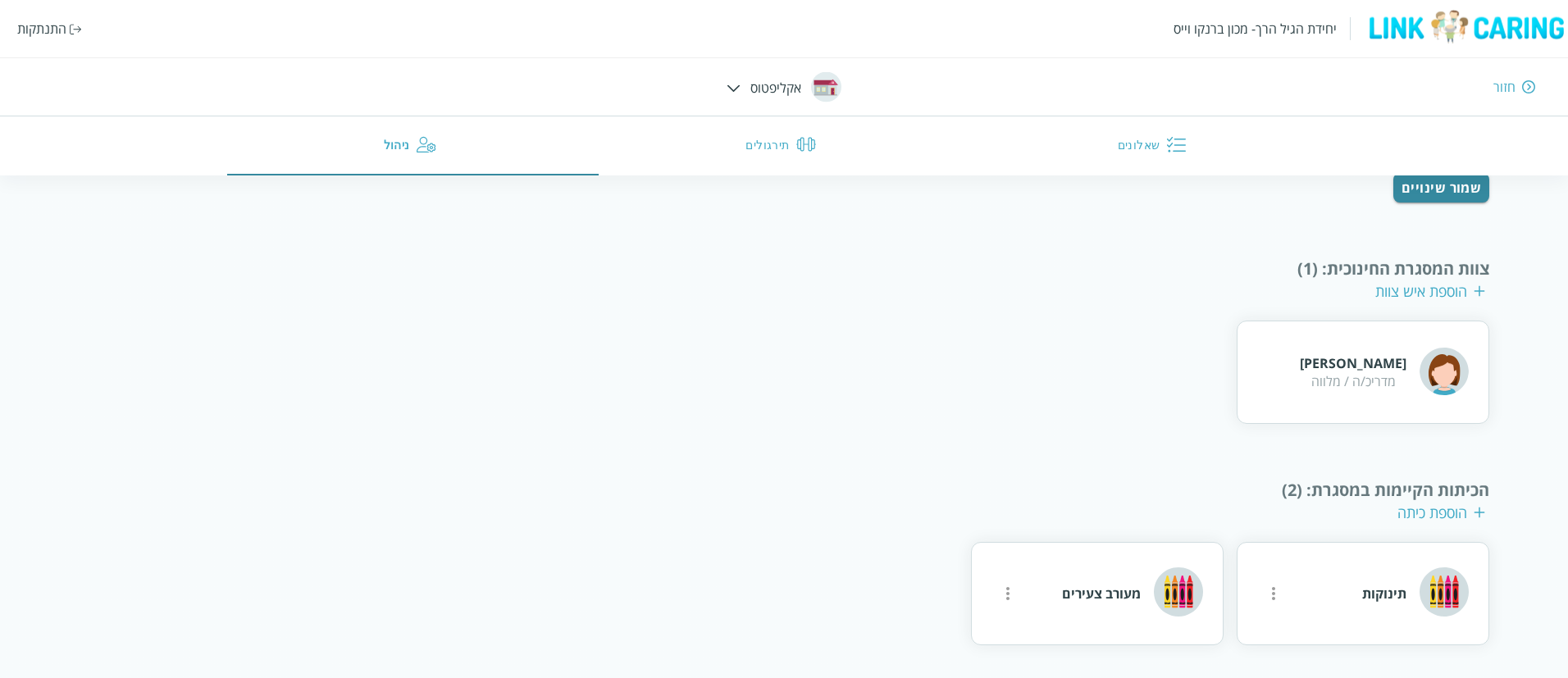
click at [738, 80] on div at bounding box center [733, 86] width 14 height 18
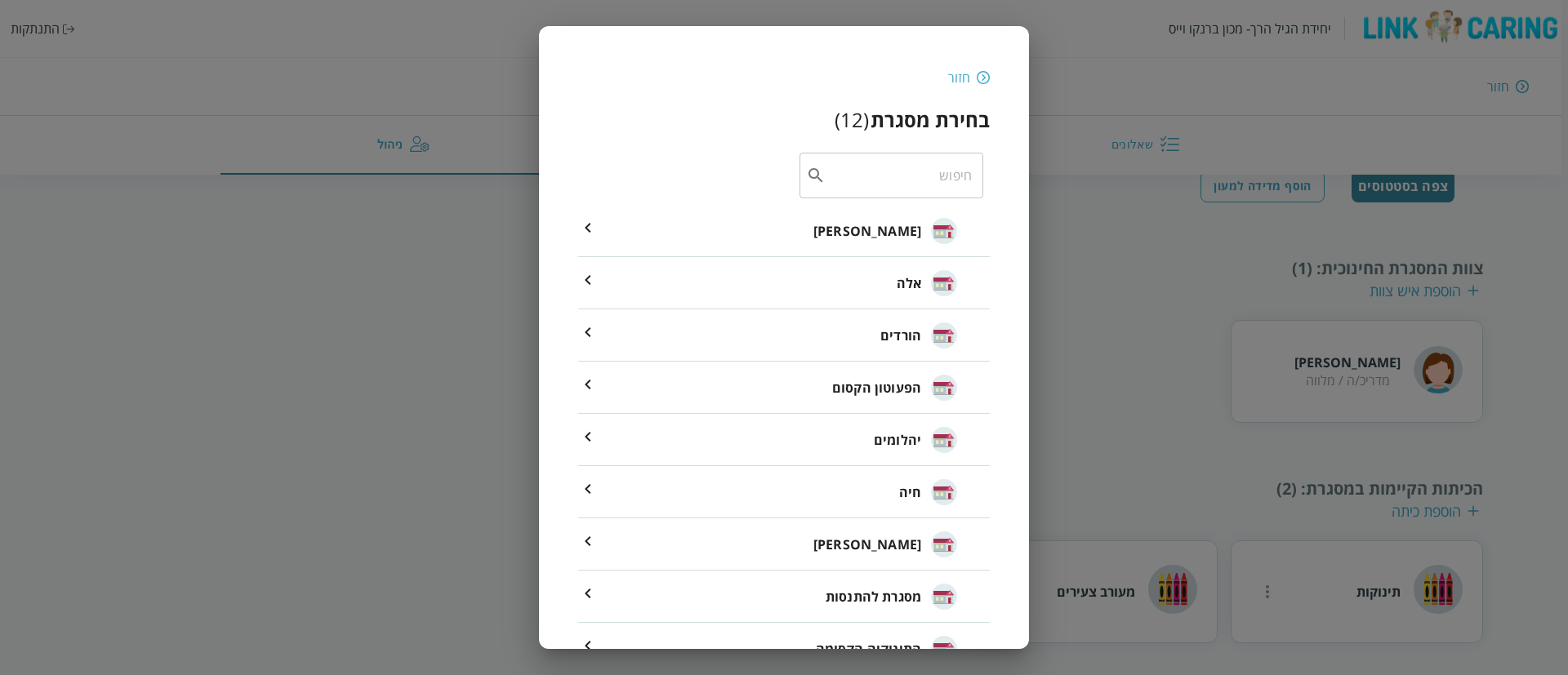
click at [883, 390] on span "הפעוטון הקסום" at bounding box center [877, 387] width 89 height 19
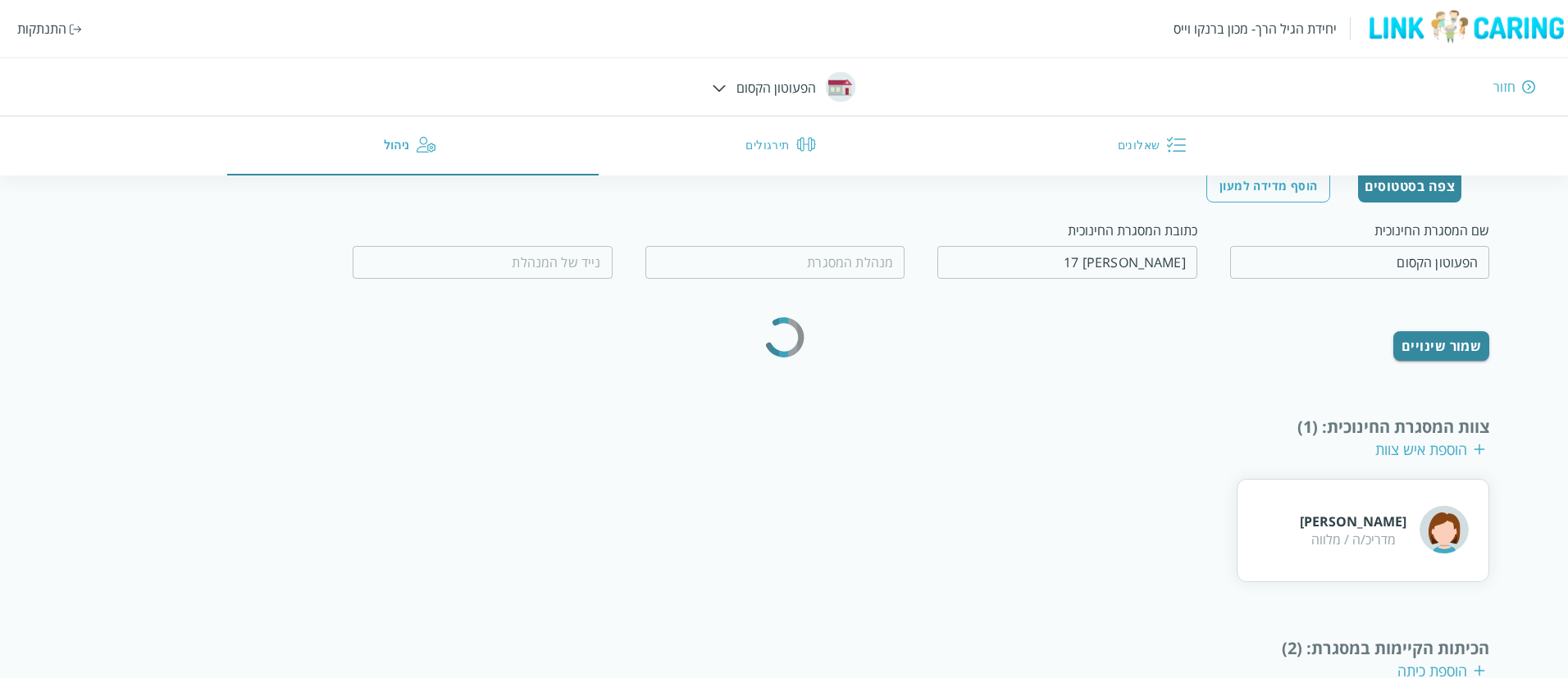
type input "יהלי בדיחי"
type input "0526121314"
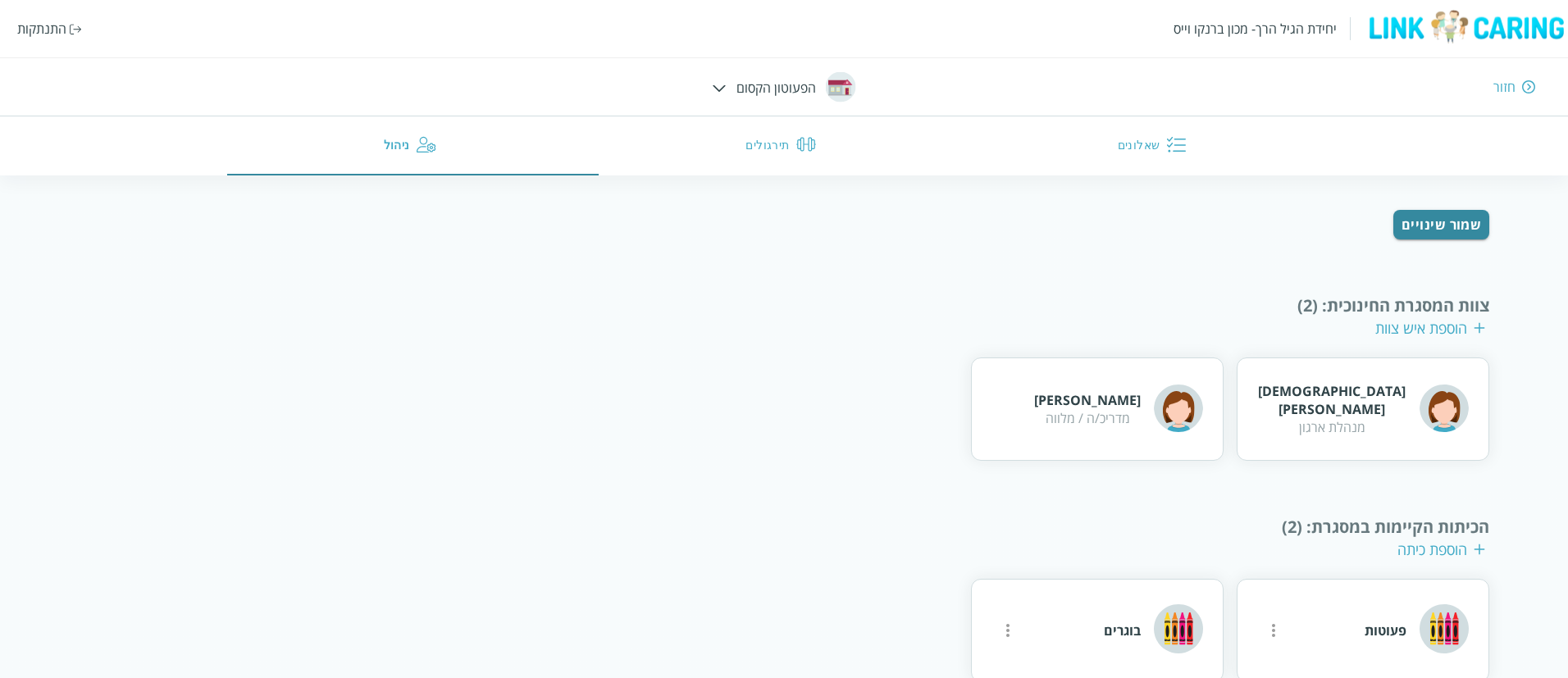
scroll to position [229, 0]
